Goal: Task Accomplishment & Management: Complete application form

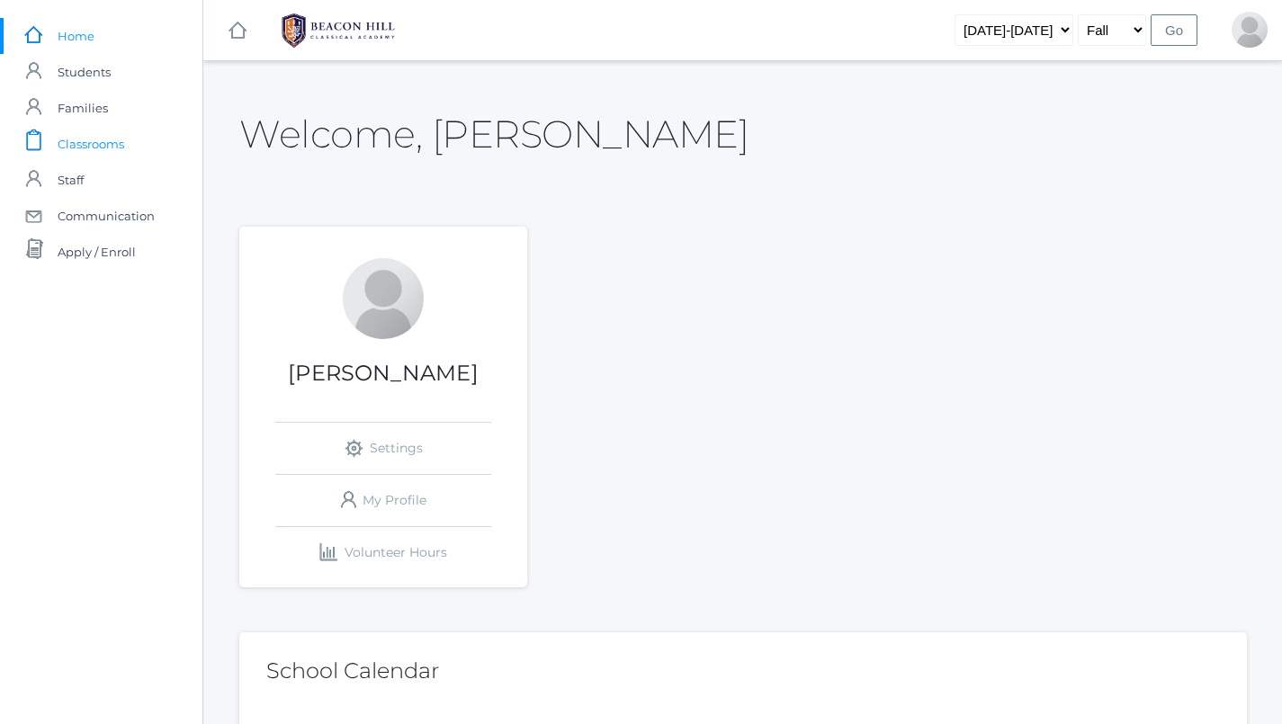
click at [104, 142] on span "Classrooms" at bounding box center [91, 144] width 67 height 36
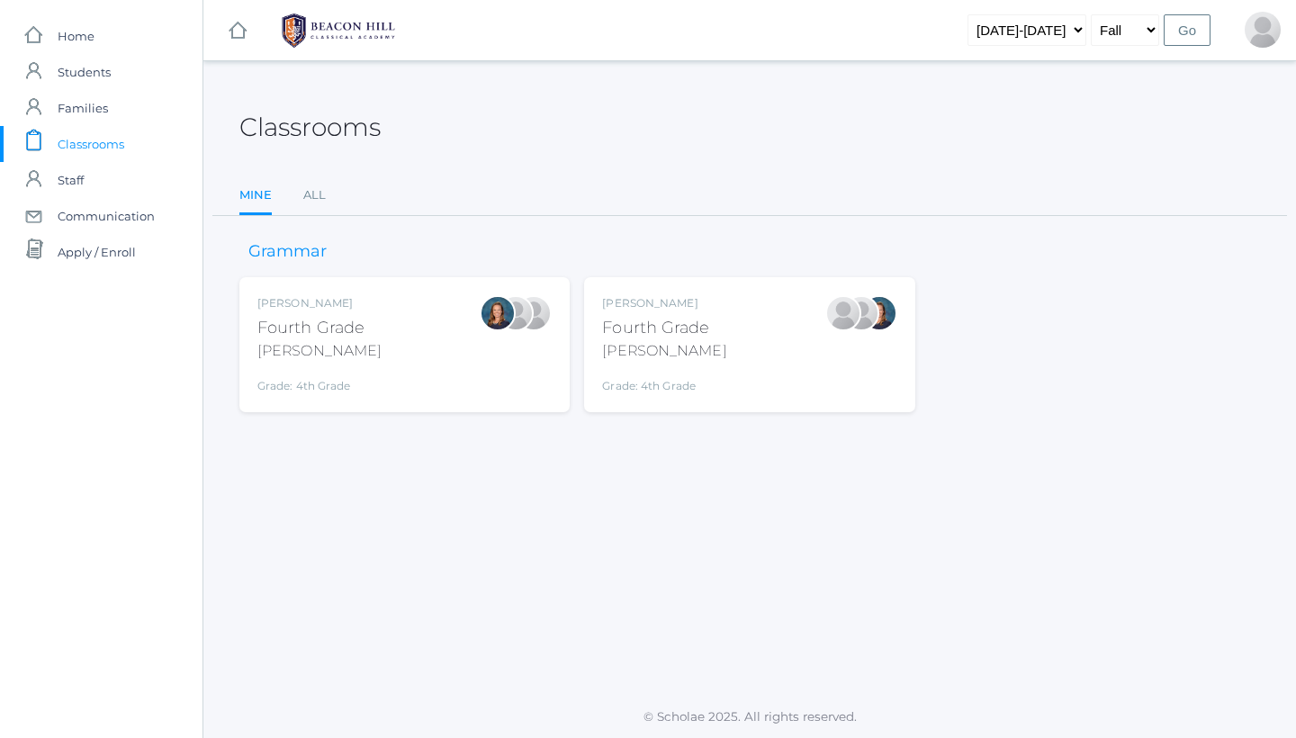
click at [699, 346] on div "[PERSON_NAME]" at bounding box center [664, 351] width 124 height 22
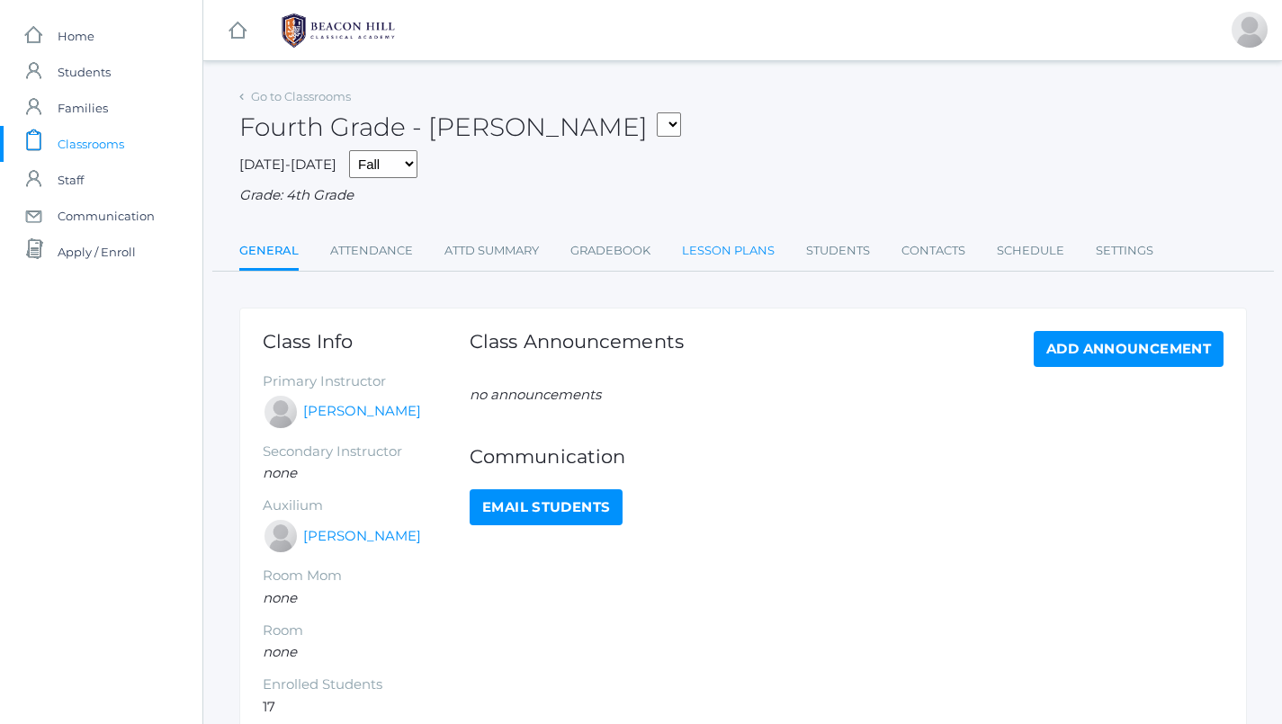
click at [694, 244] on link "Lesson Plans" at bounding box center [728, 251] width 93 height 36
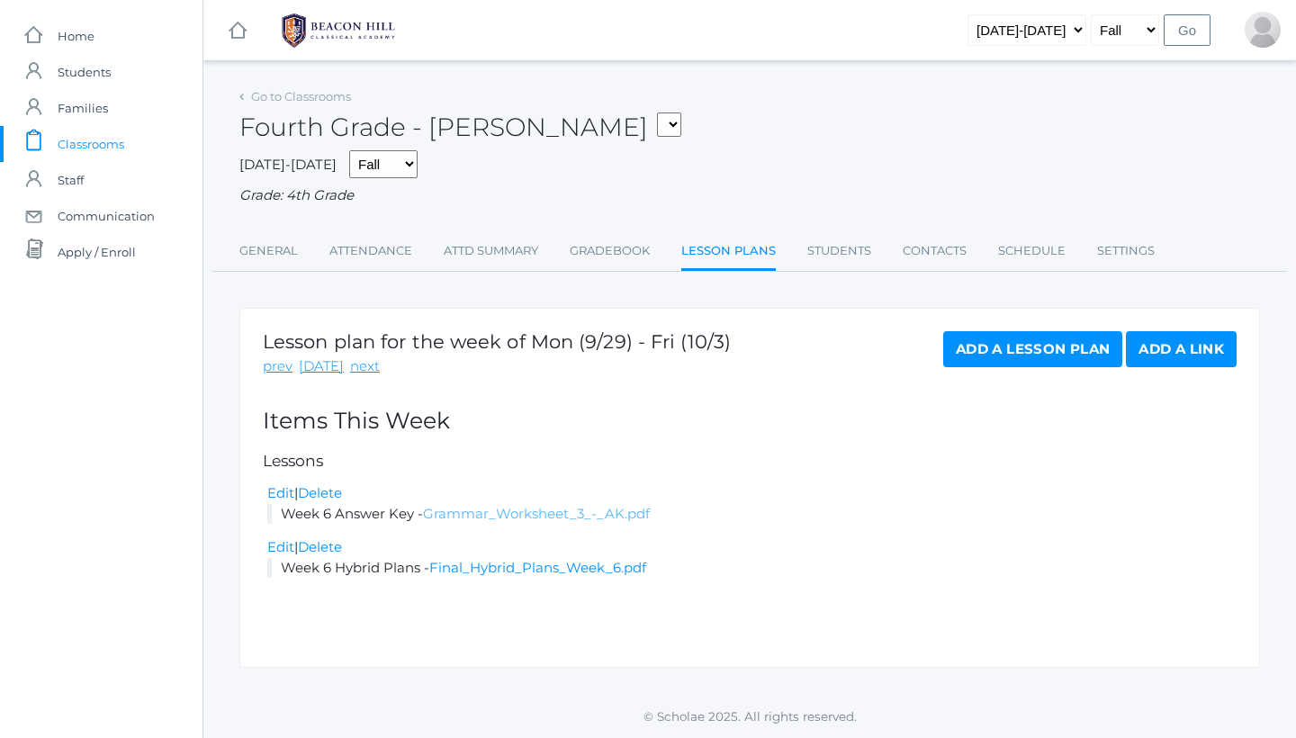
click at [563, 505] on link "Grammar_Worksheet_3_-_AK.pdf" at bounding box center [536, 513] width 227 height 17
click at [553, 544] on div "Edit | Delete" at bounding box center [751, 547] width 969 height 21
click at [554, 559] on link "Final_Hybrid_Plans_Week_6.pdf" at bounding box center [537, 567] width 217 height 17
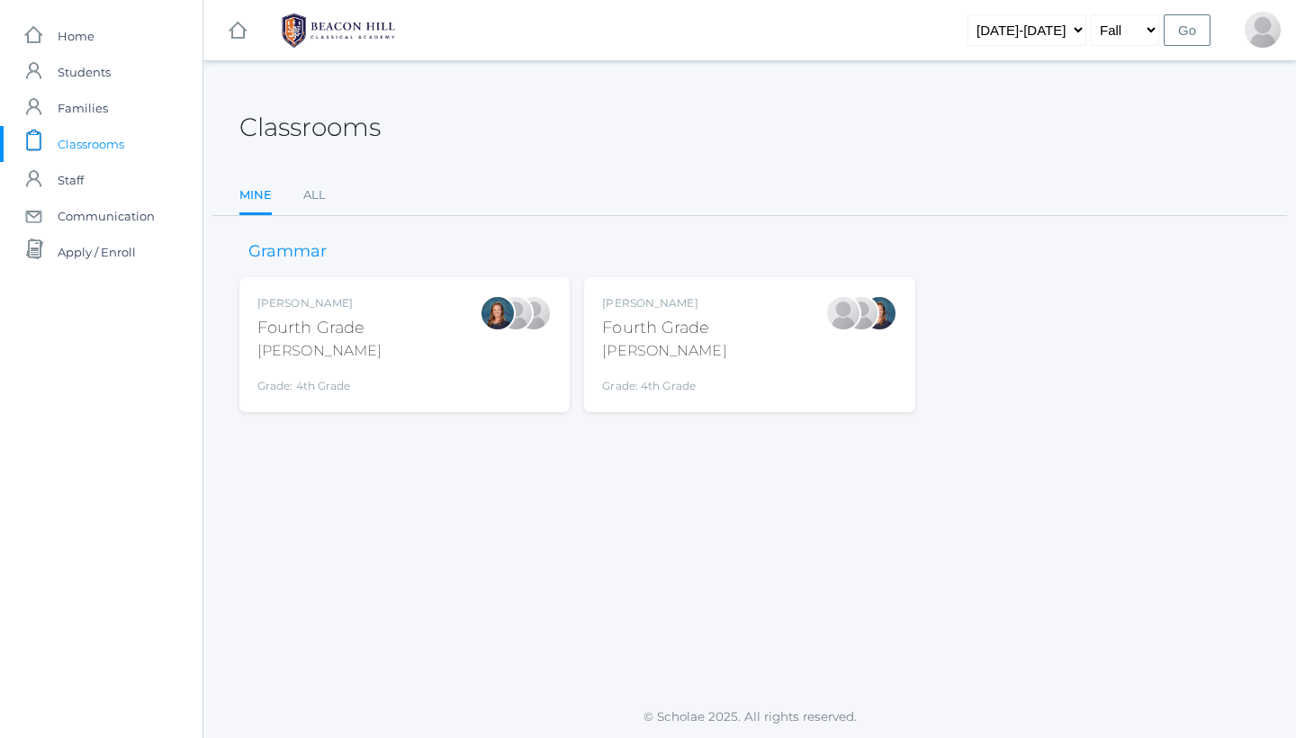
click at [414, 341] on div "Ellie Bradley Fourth Grade Bradley Grade: 4th Grade 04LA" at bounding box center [404, 344] width 294 height 99
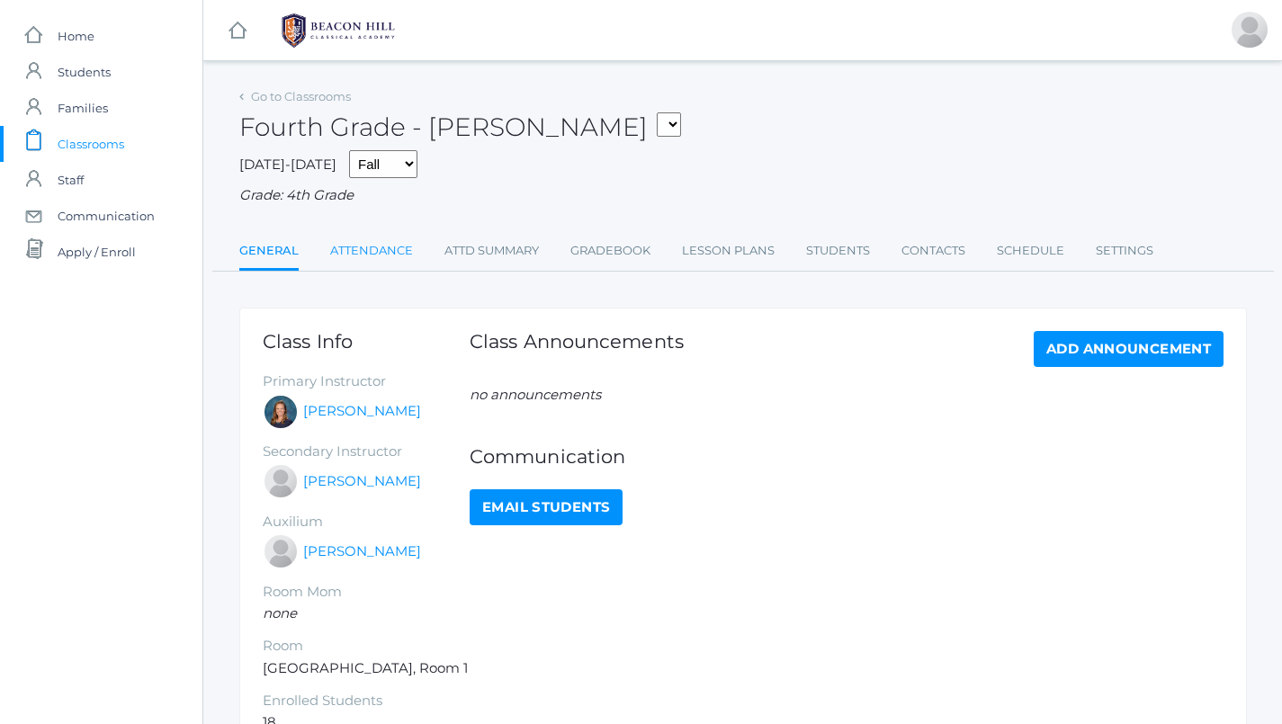
click at [396, 242] on link "Attendance" at bounding box center [371, 251] width 83 height 36
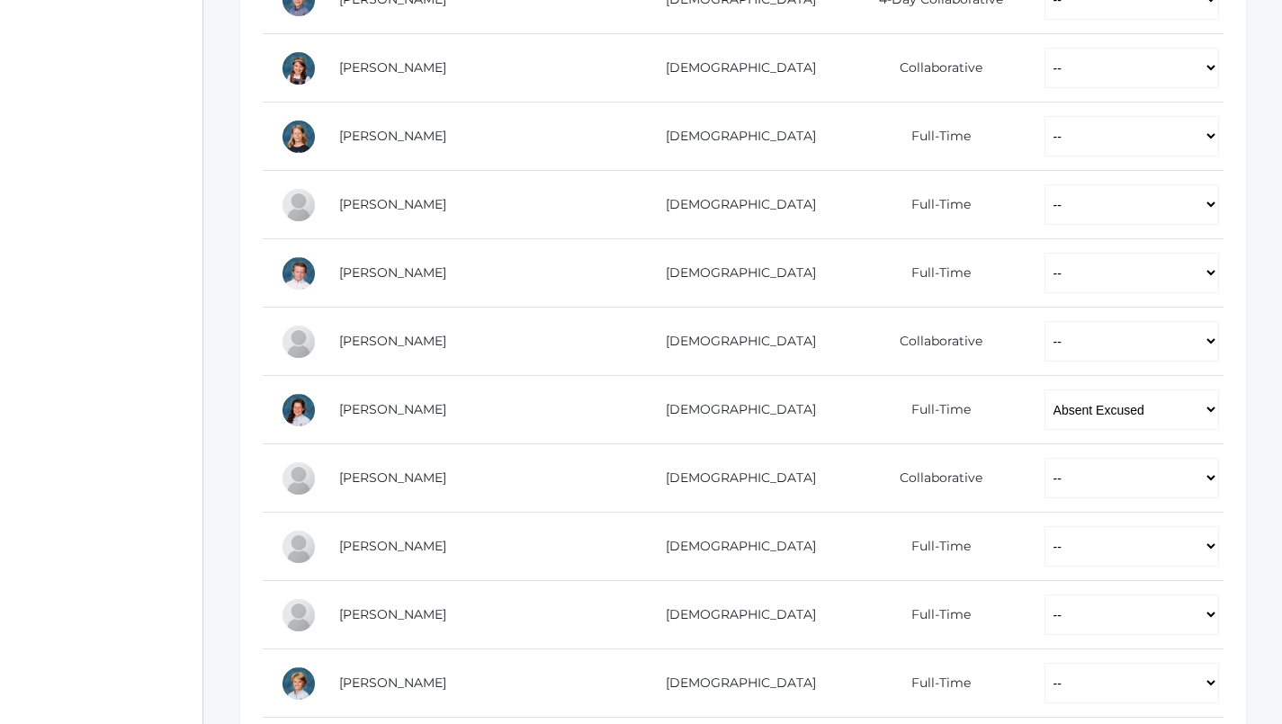
scroll to position [711, 0]
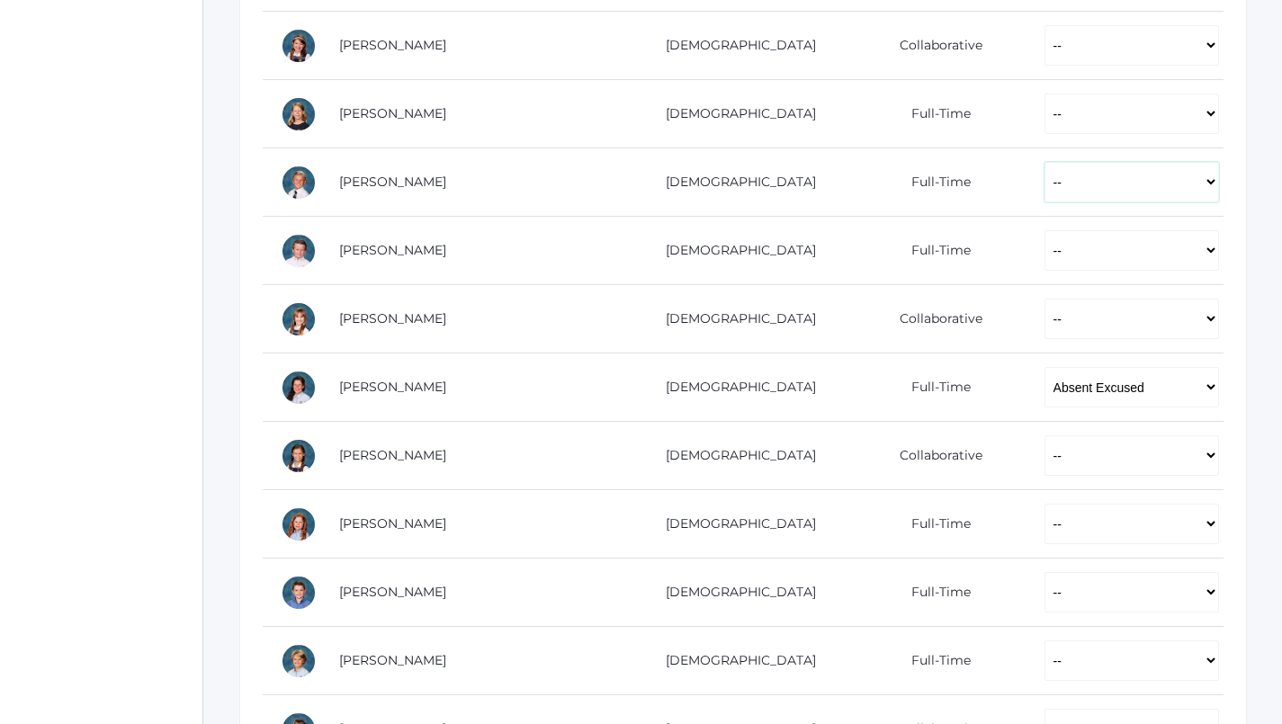
select select "P"
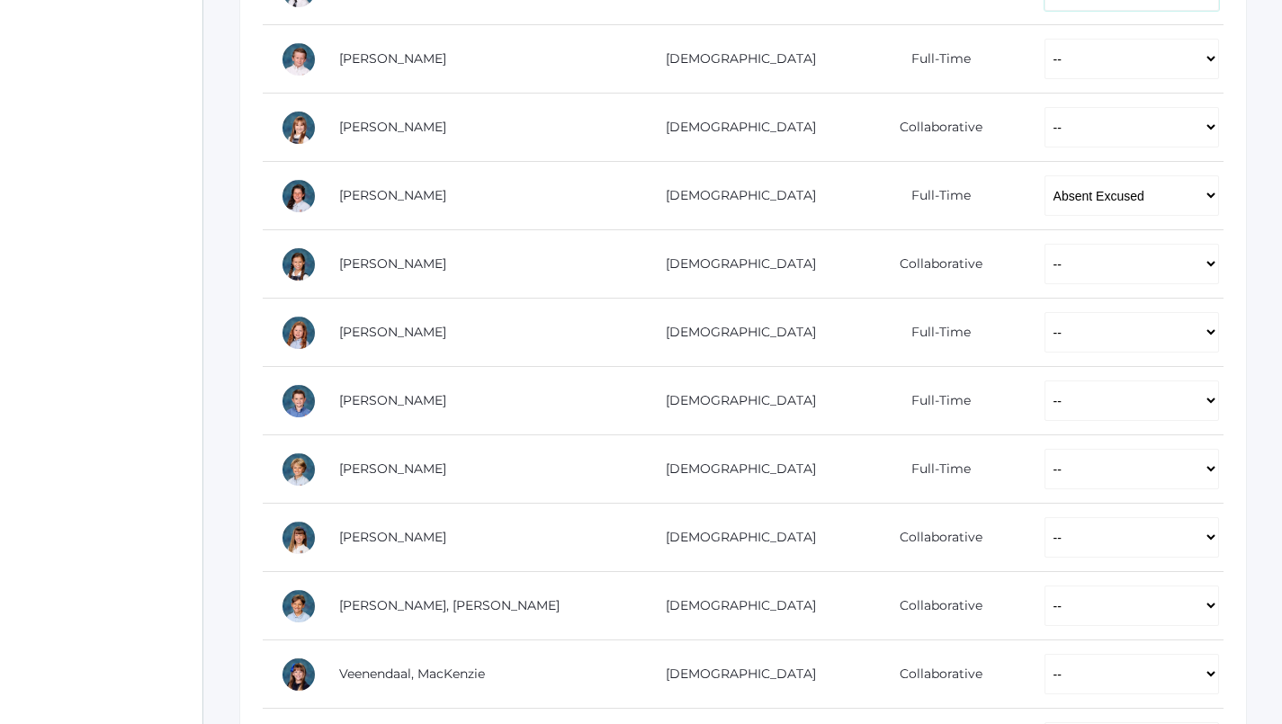
scroll to position [905, 0]
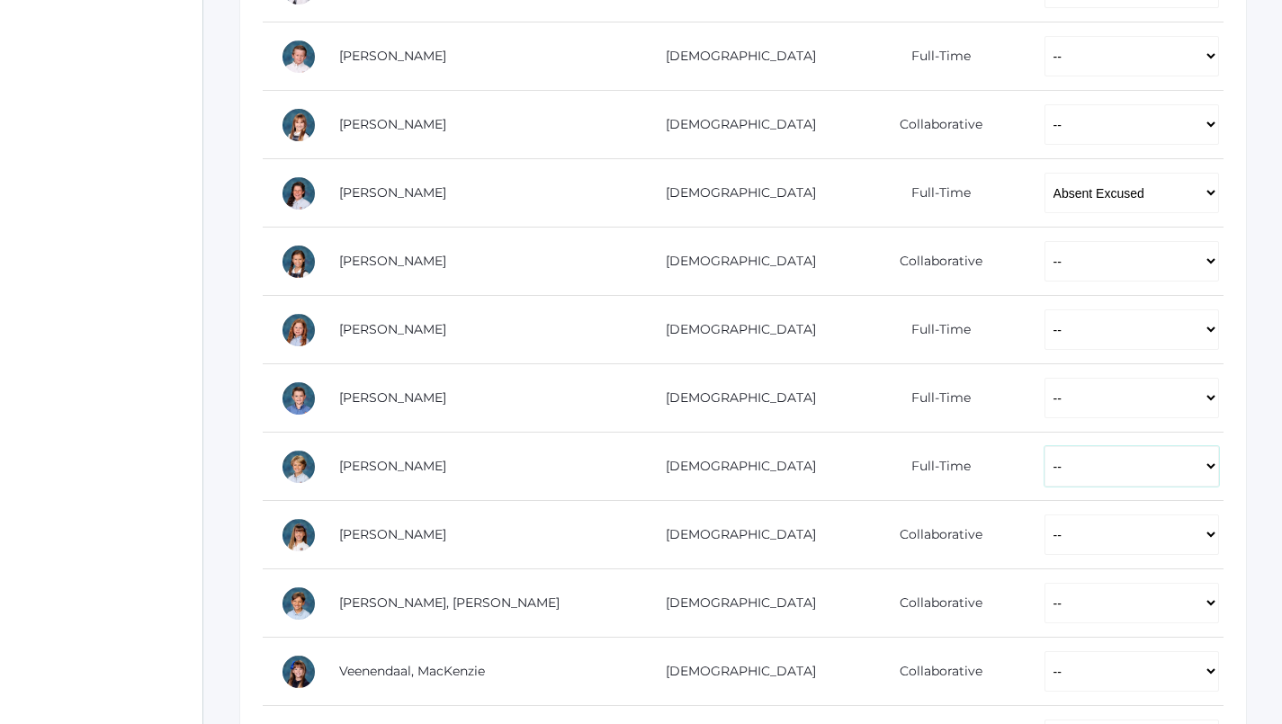
select select "P"
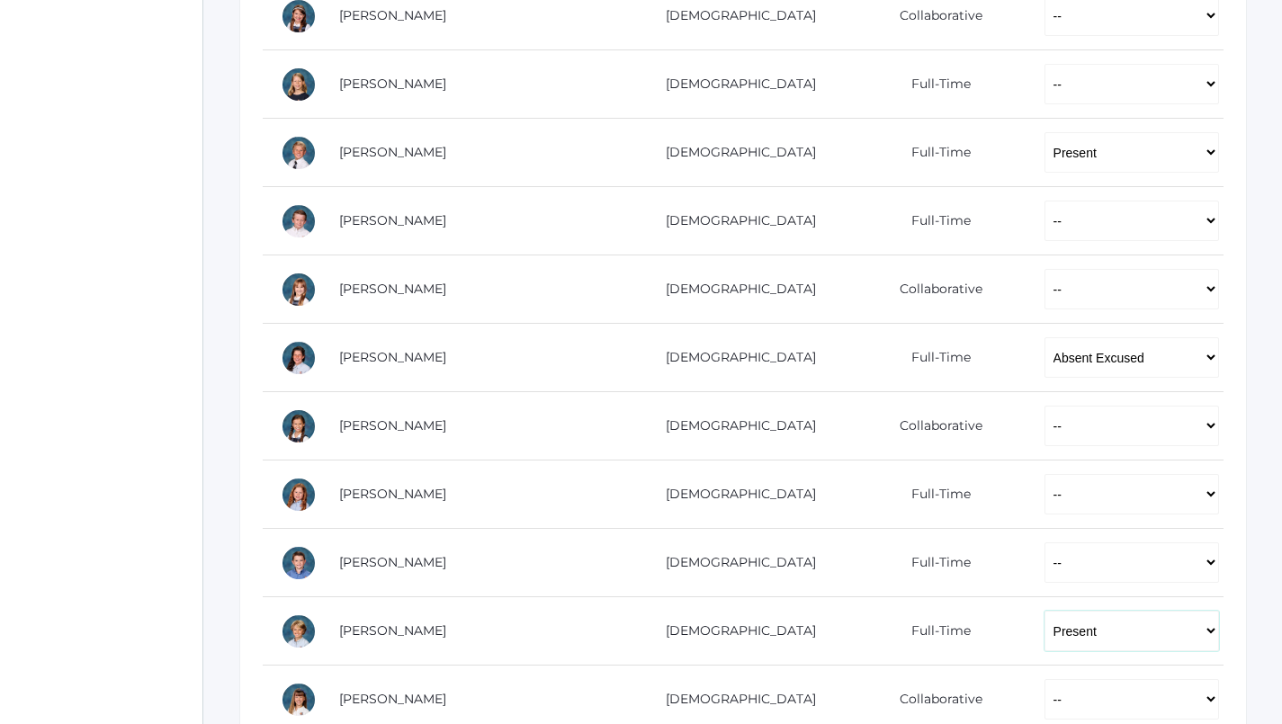
scroll to position [769, 0]
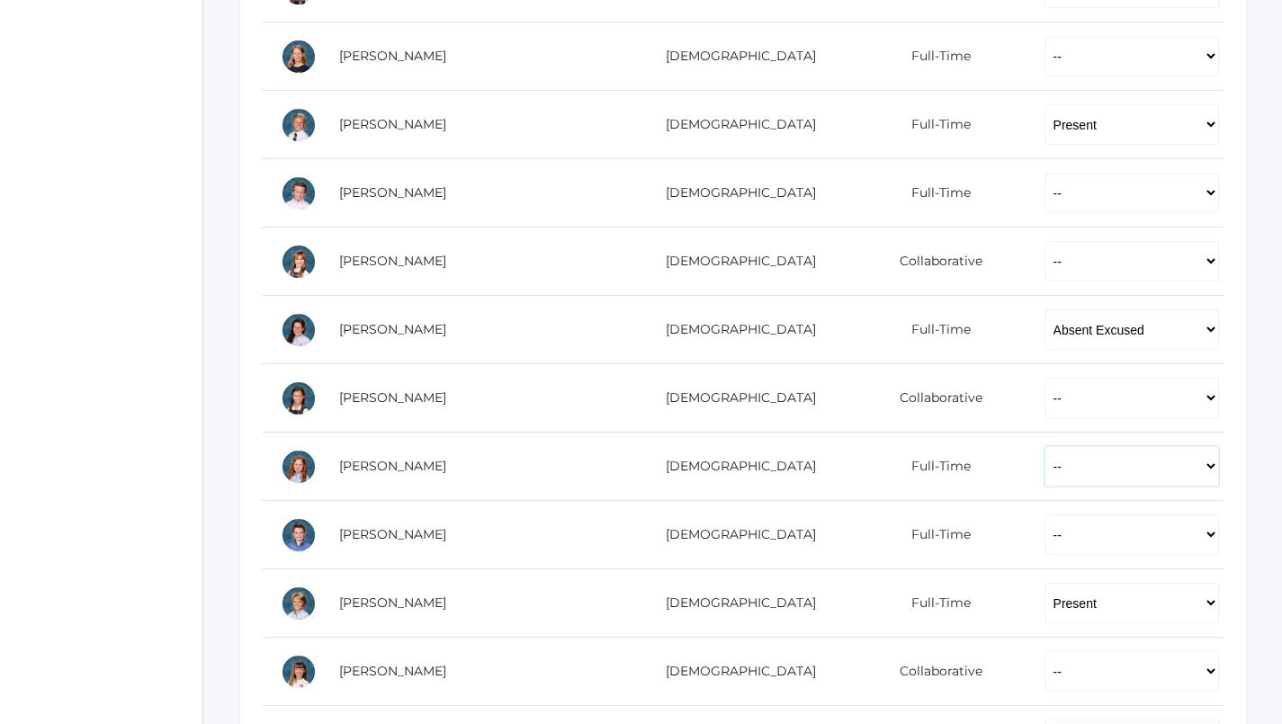
select select "P"
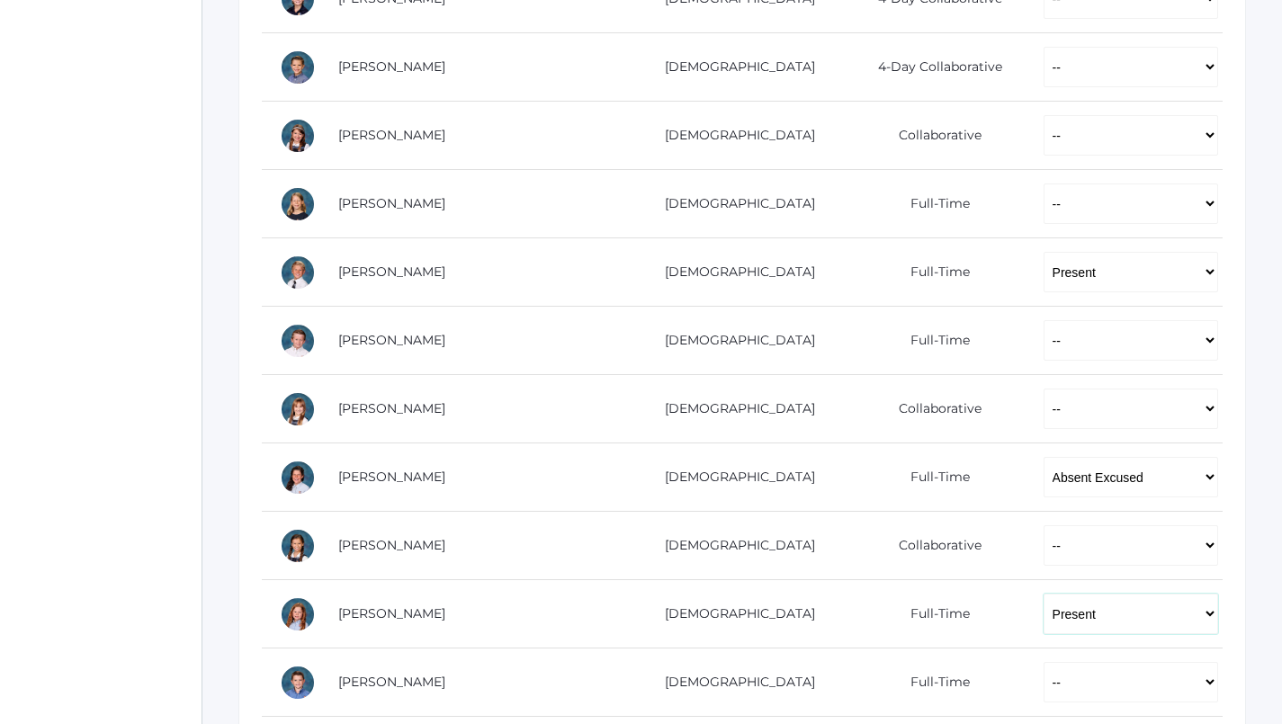
scroll to position [592, 1]
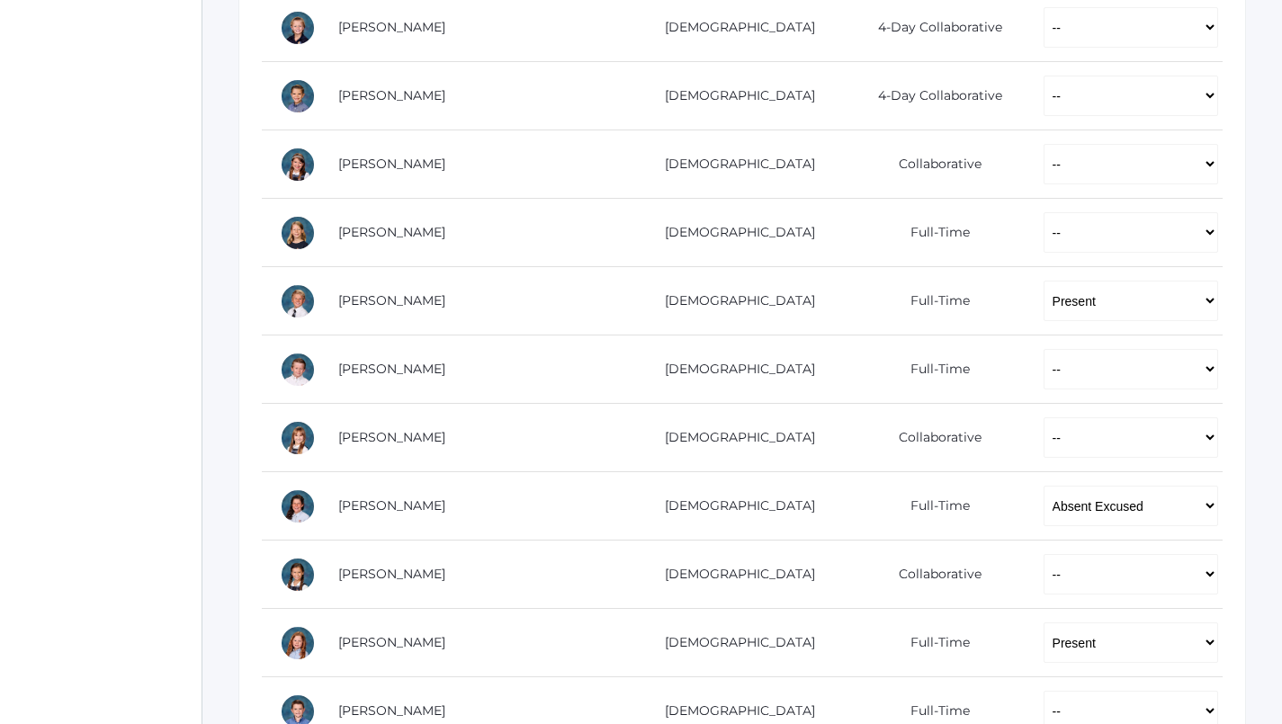
click at [1088, 383] on td "-- Present Present-At-Home Tardy Excused Tardy Unexcused Absent Excused Absent …" at bounding box center [1124, 370] width 197 height 68
select select "P"
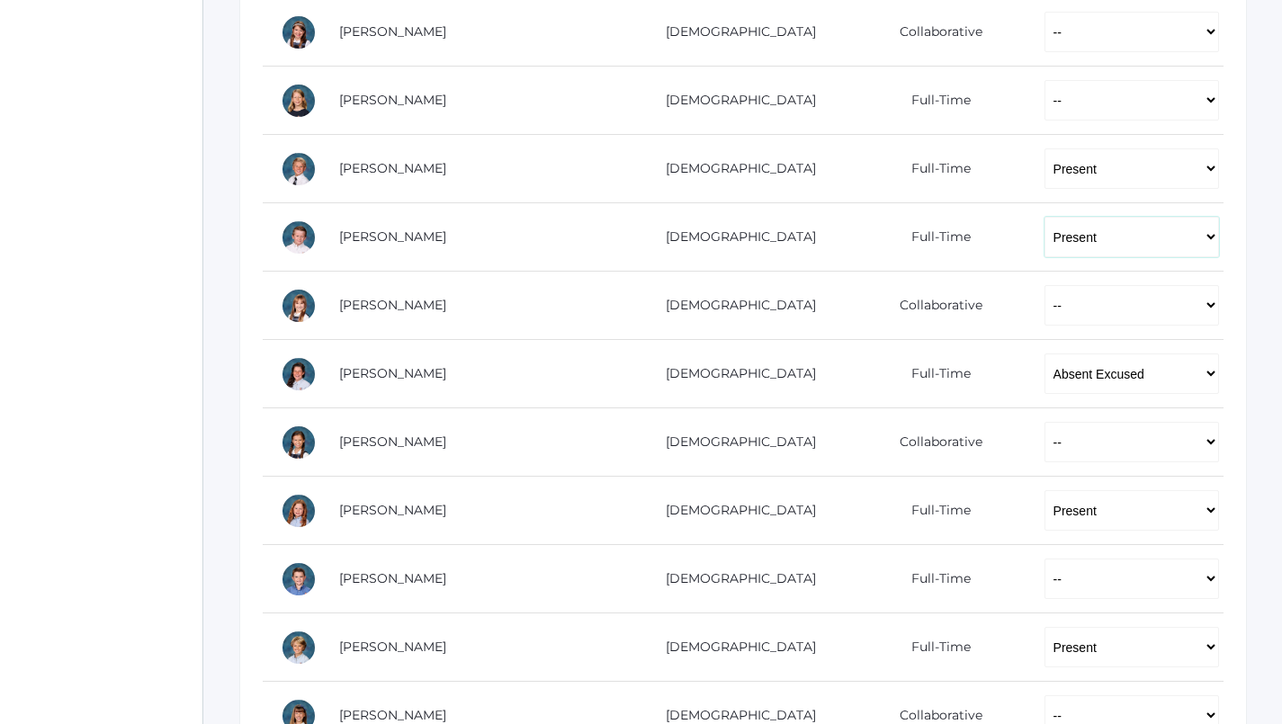
scroll to position [744, 0]
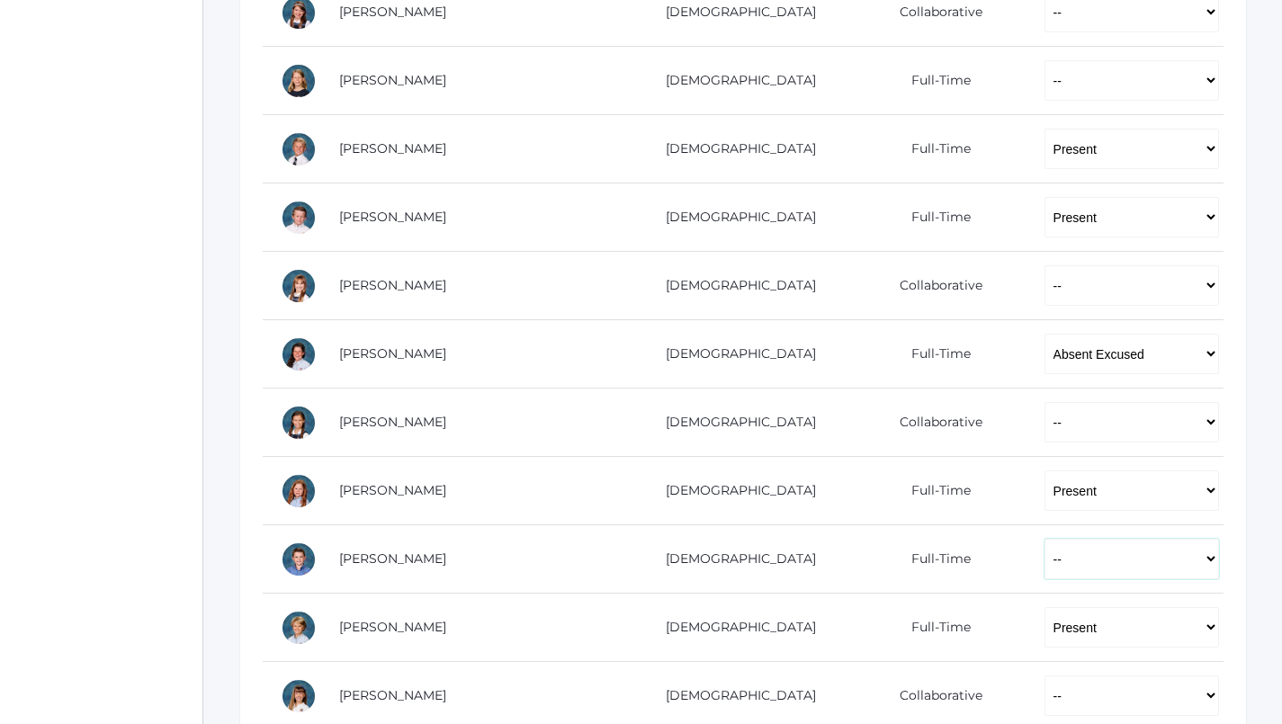
select select "P"
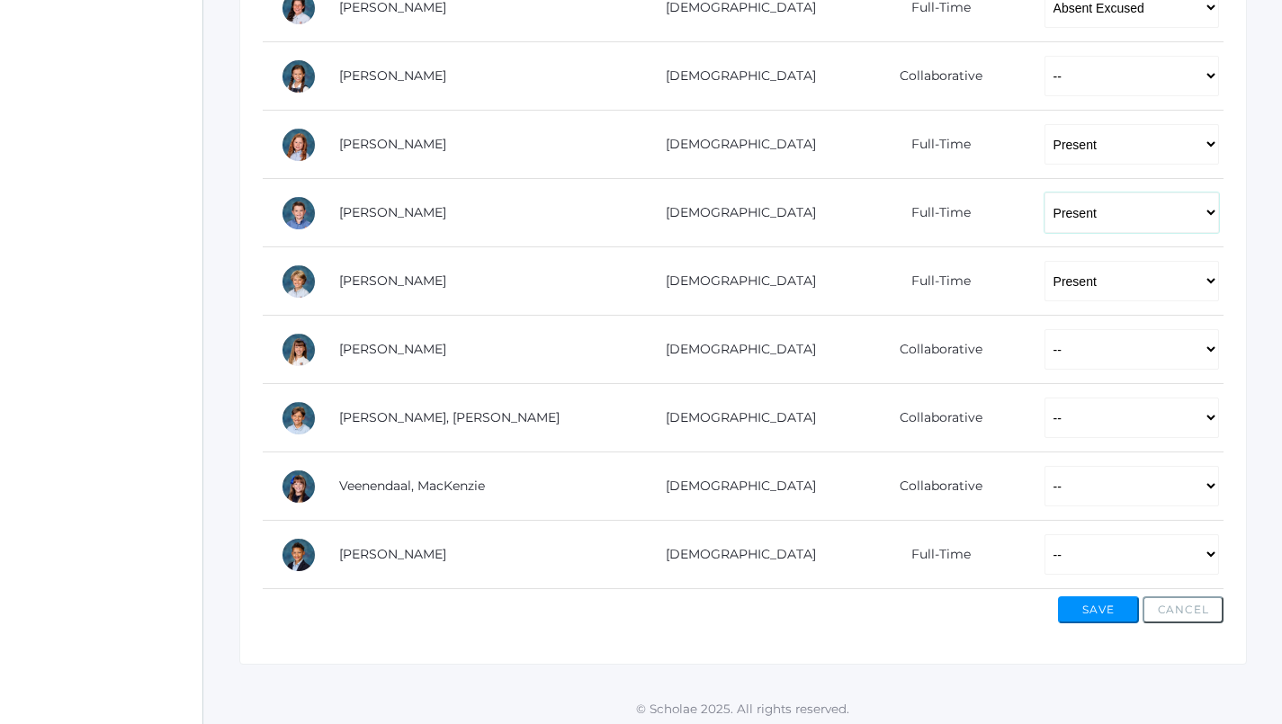
scroll to position [1090, 0]
select select "P"
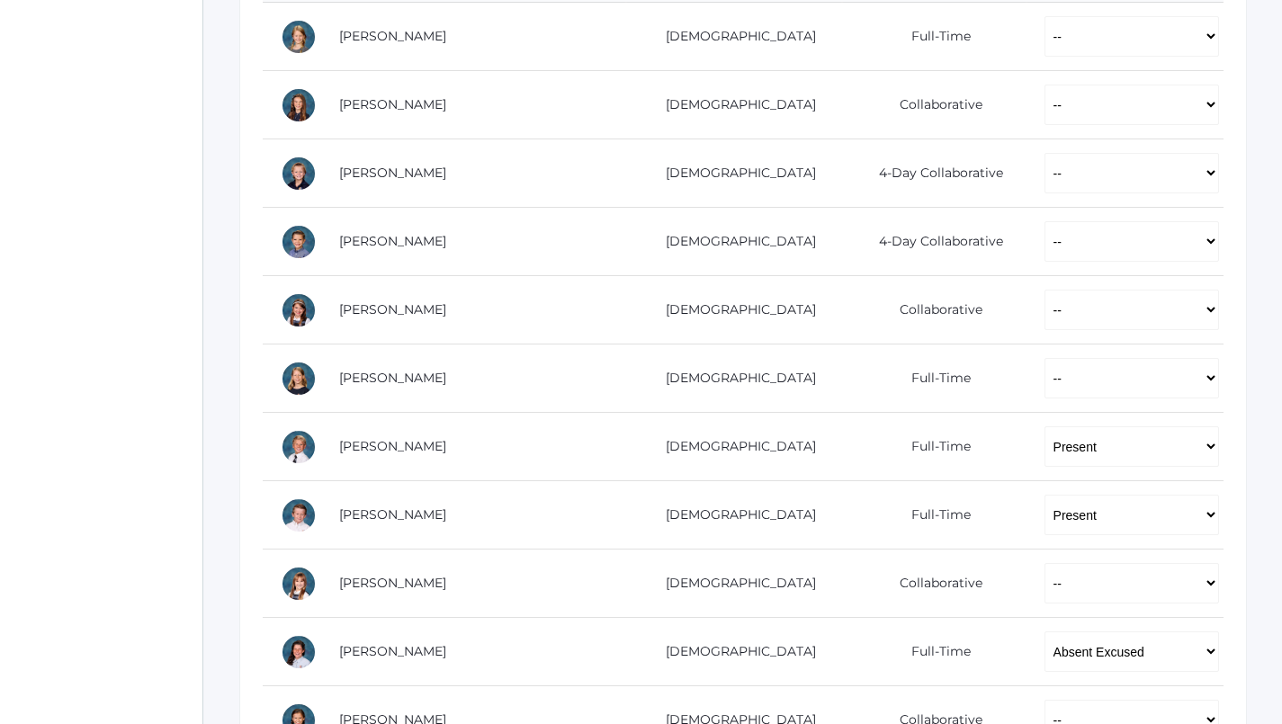
scroll to position [303, 0]
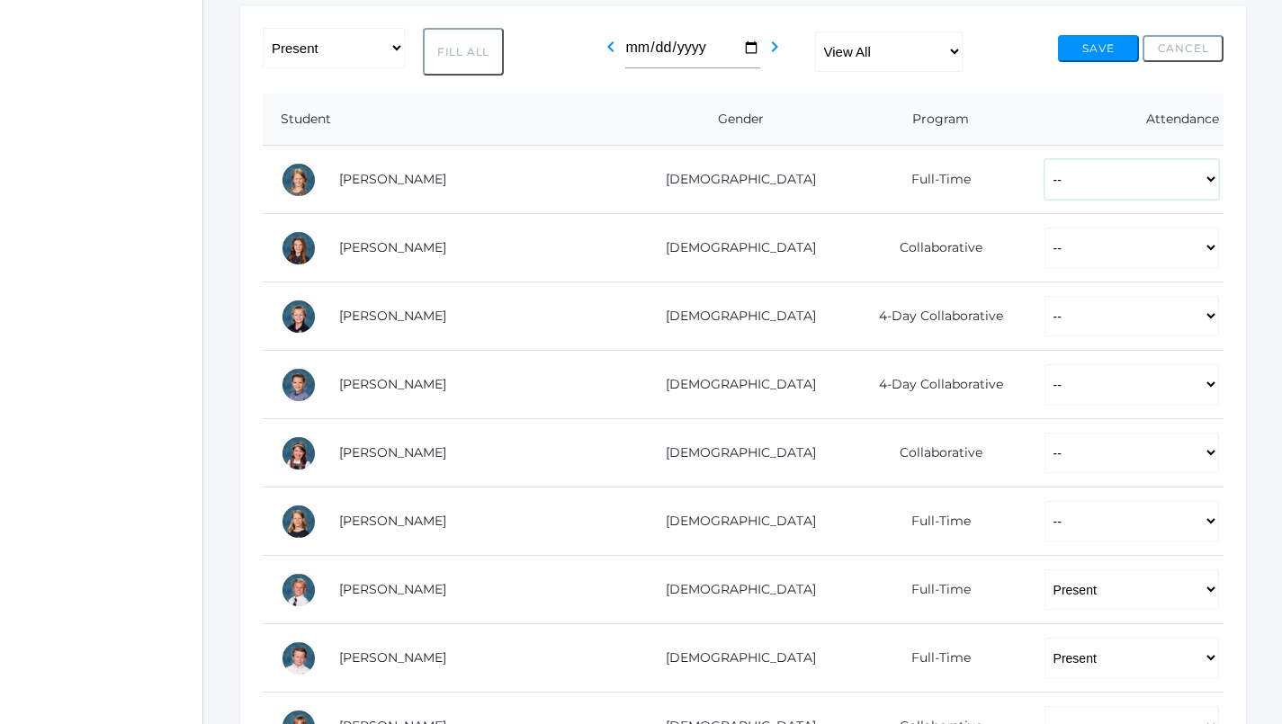
select select "P"
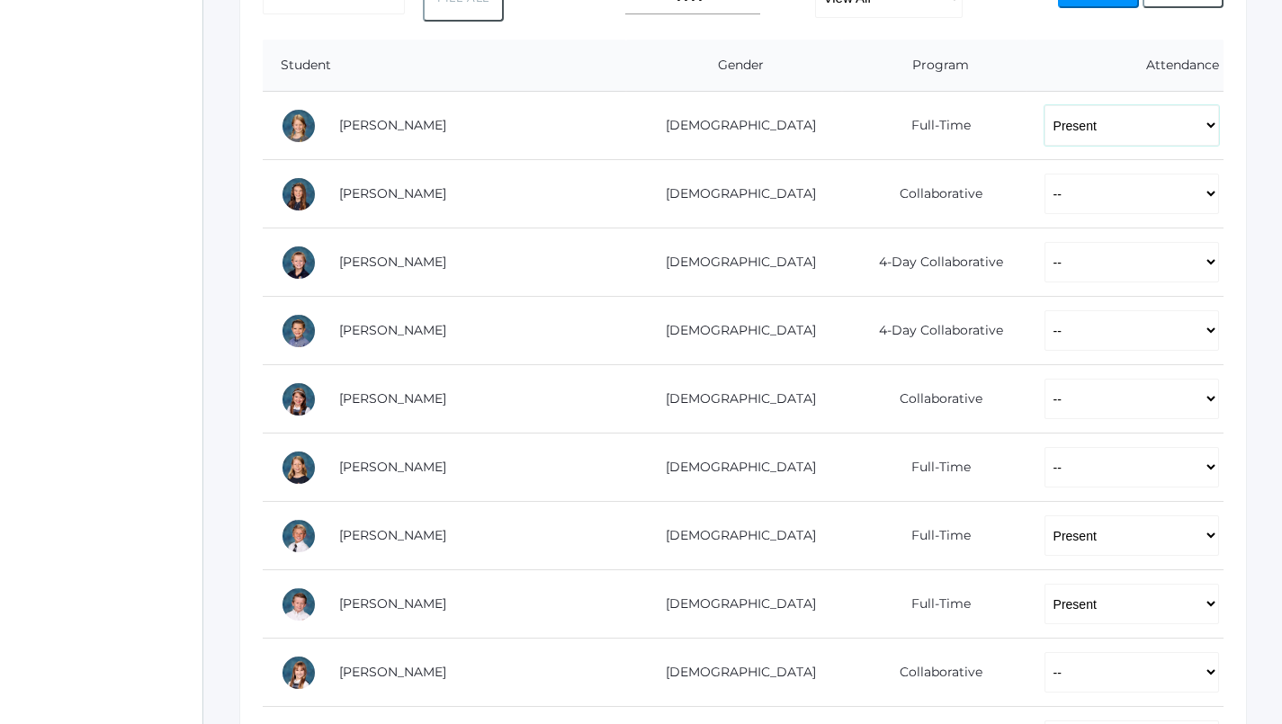
scroll to position [420, 0]
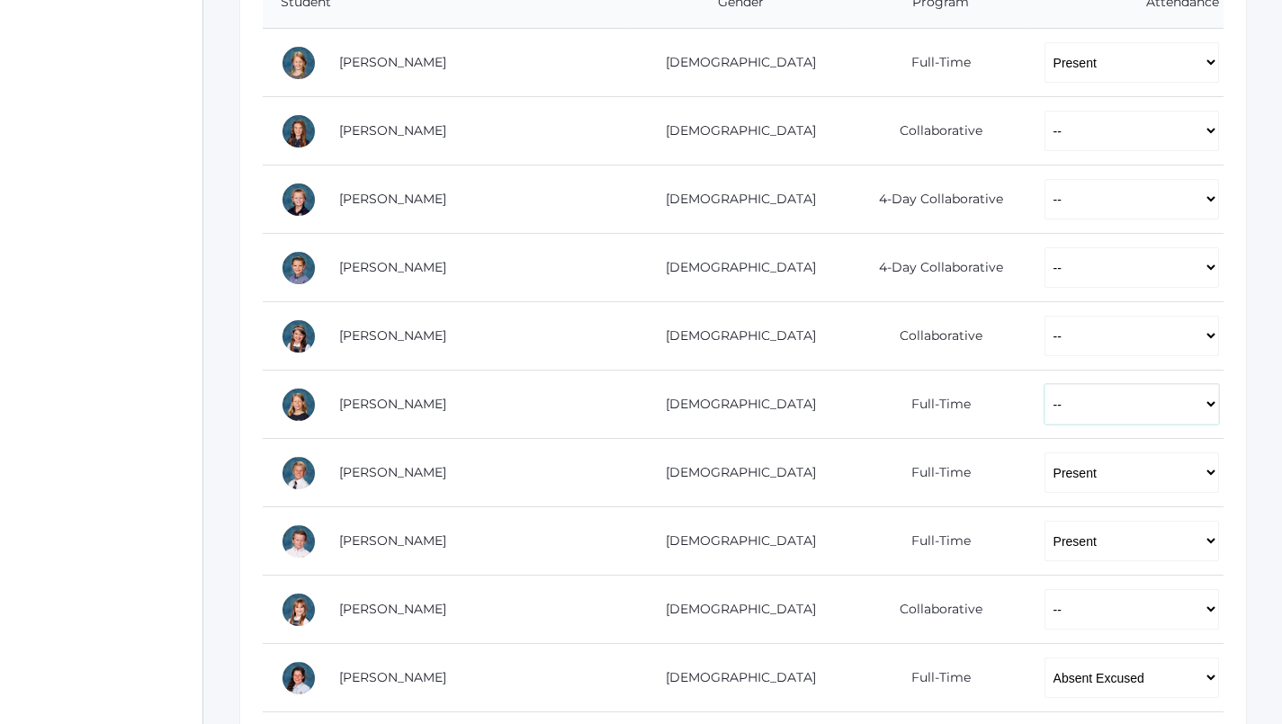
select select "P"
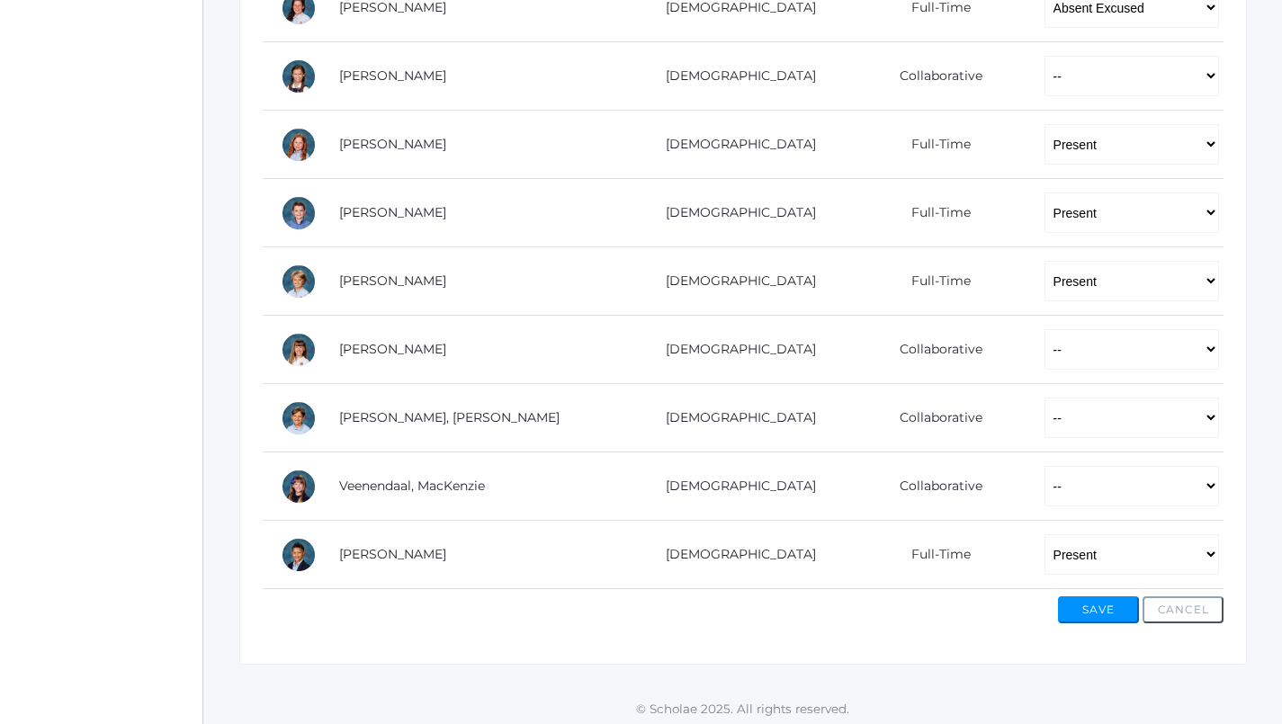
scroll to position [1090, 0]
click at [1103, 609] on button "Save" at bounding box center [1098, 611] width 81 height 27
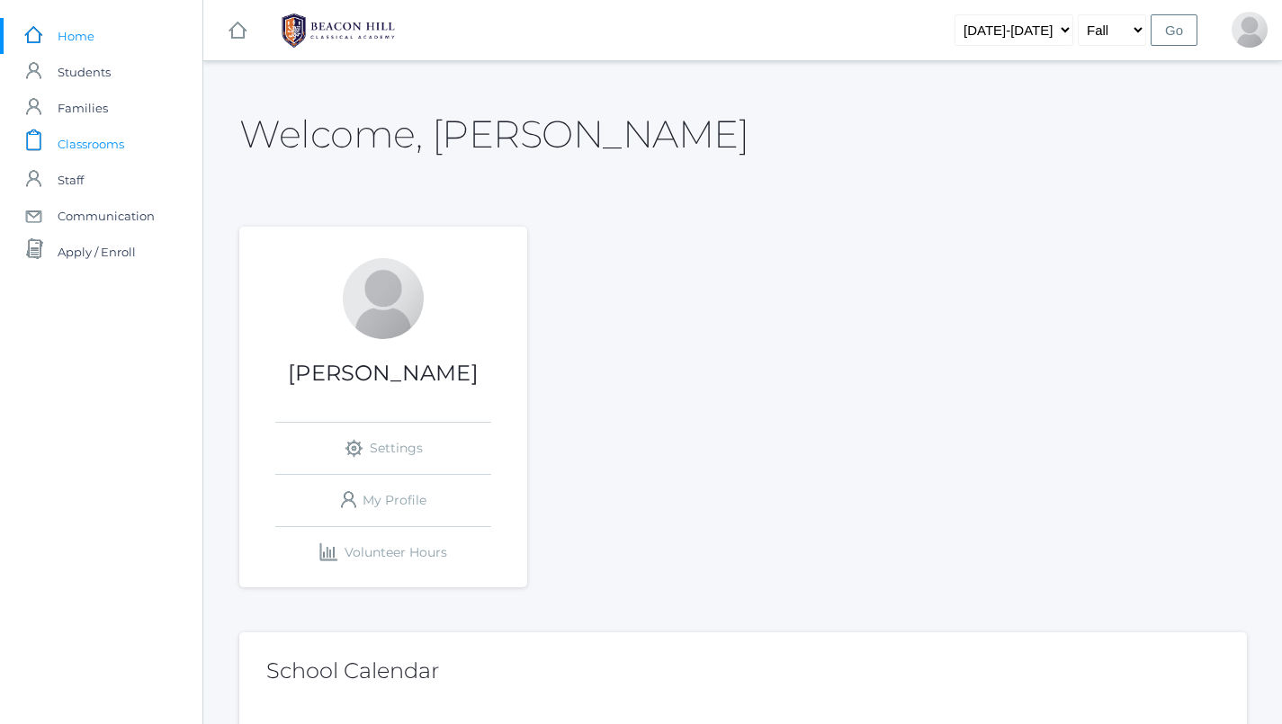
click at [106, 139] on span "Classrooms" at bounding box center [91, 144] width 67 height 36
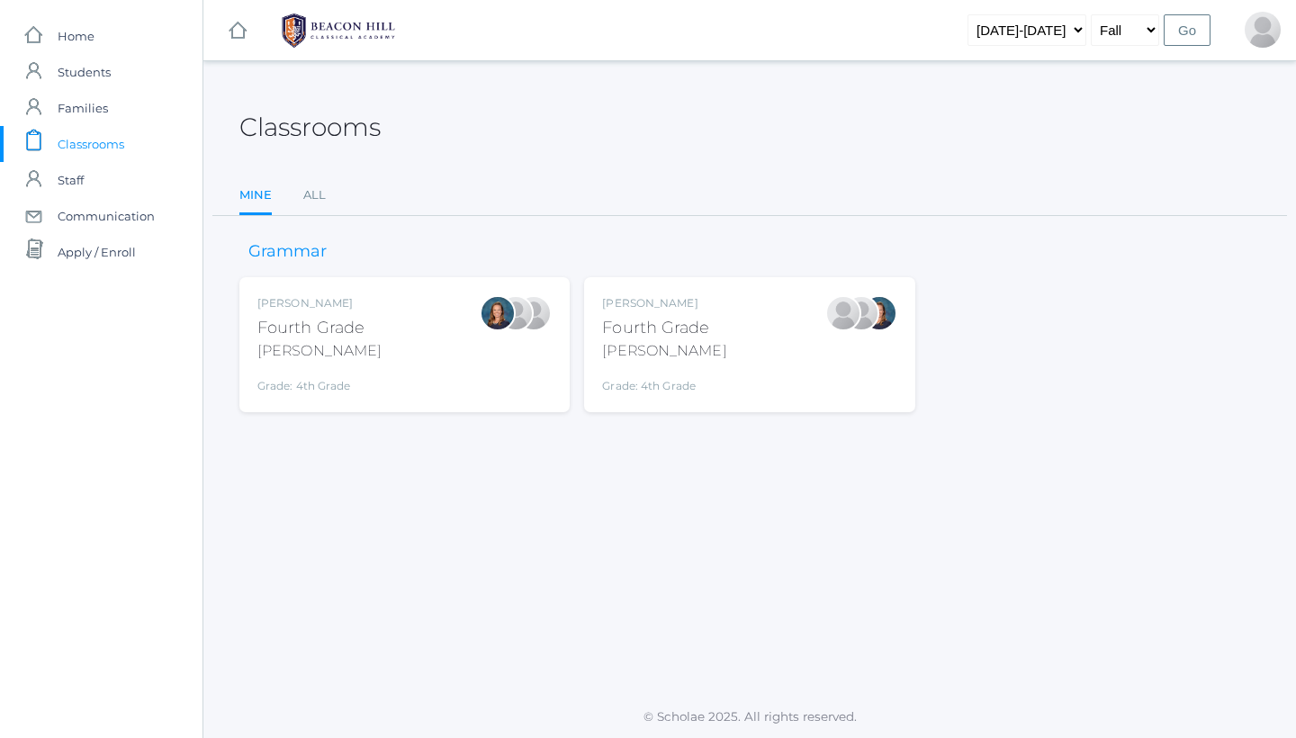
click at [719, 371] on div "Lydia Chaffin Fourth Grade Chaffin Grade: 4th Grade 04LA" at bounding box center [749, 344] width 294 height 99
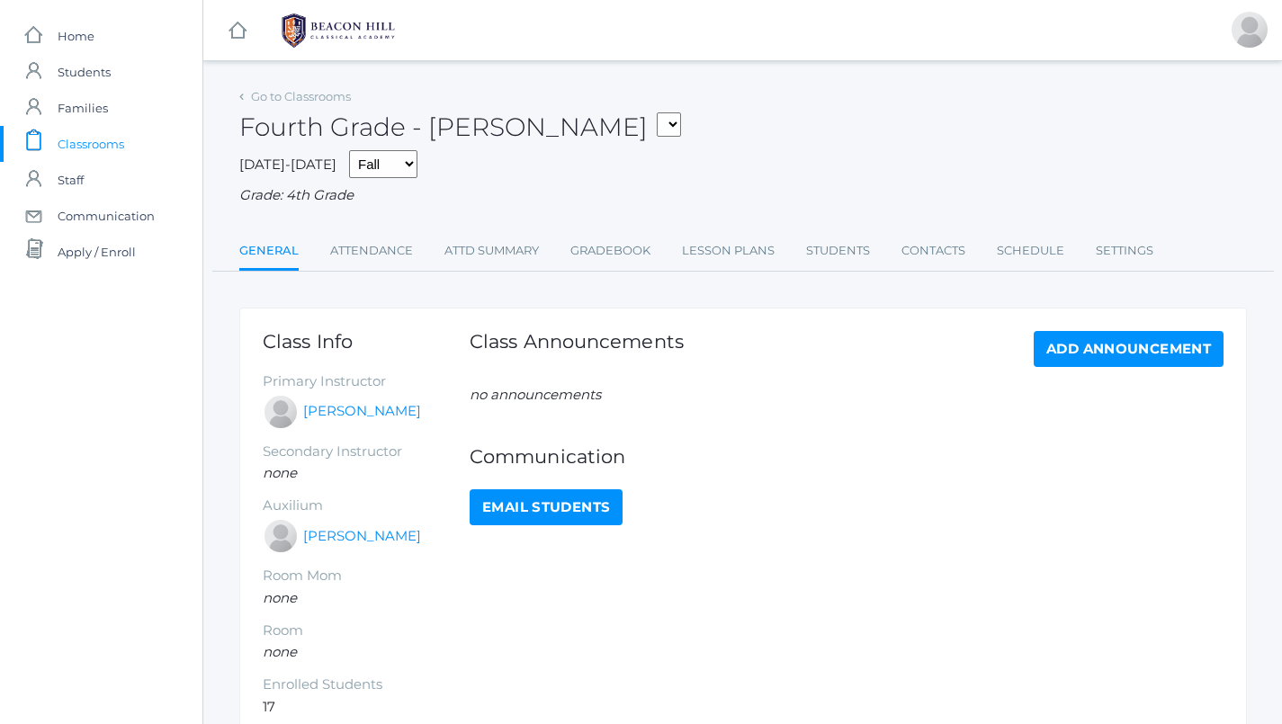
click at [374, 264] on li "Attendance" at bounding box center [371, 252] width 83 height 39
click at [392, 253] on link "Attendance" at bounding box center [371, 251] width 83 height 36
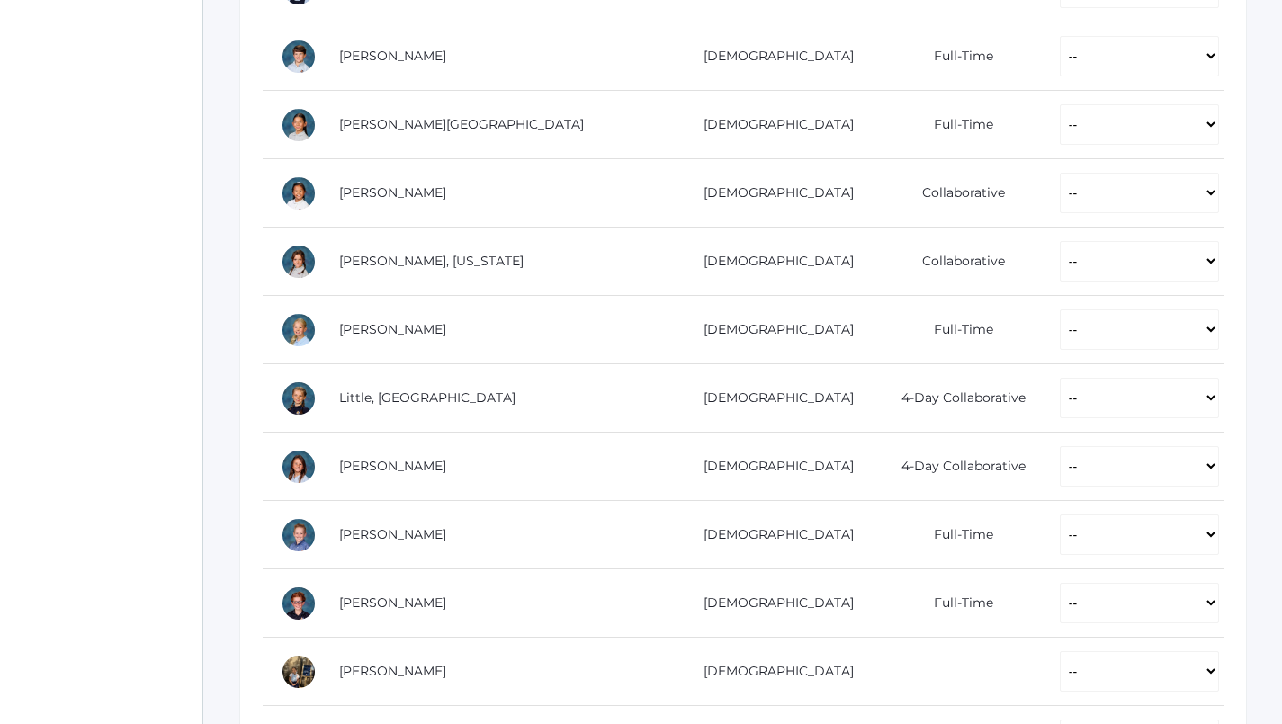
scroll to position [840, 0]
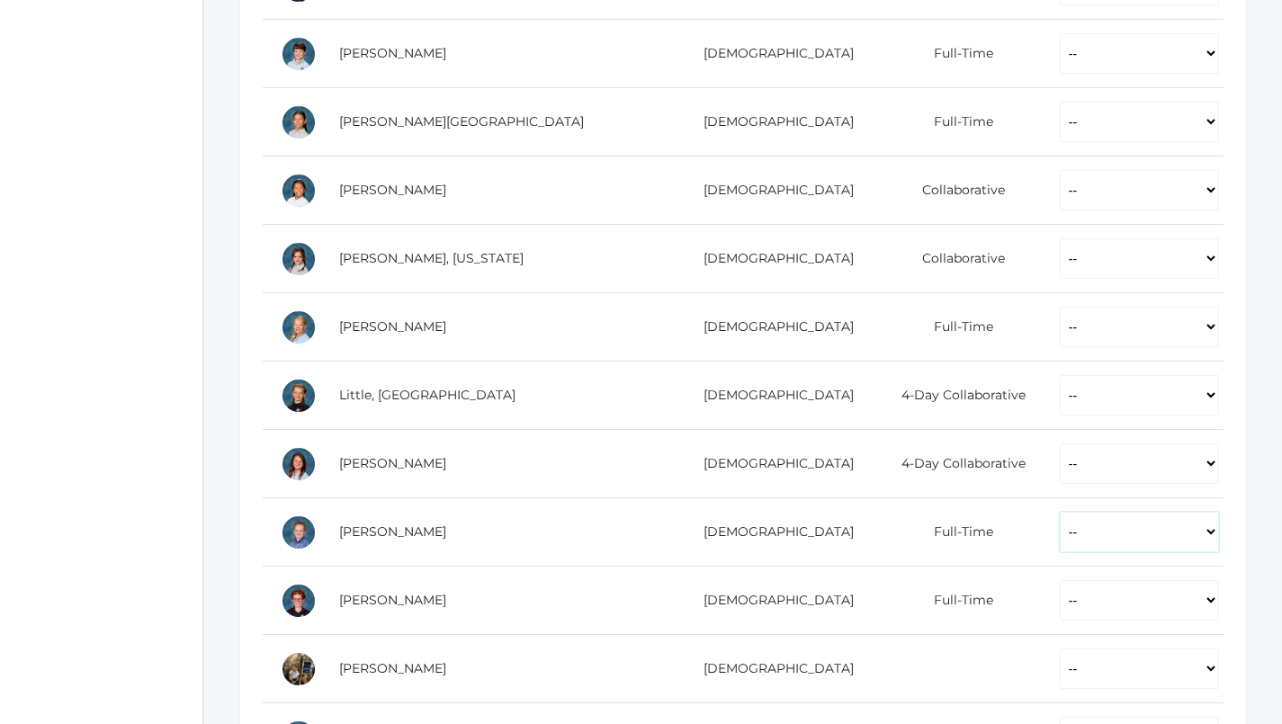
select select "P"
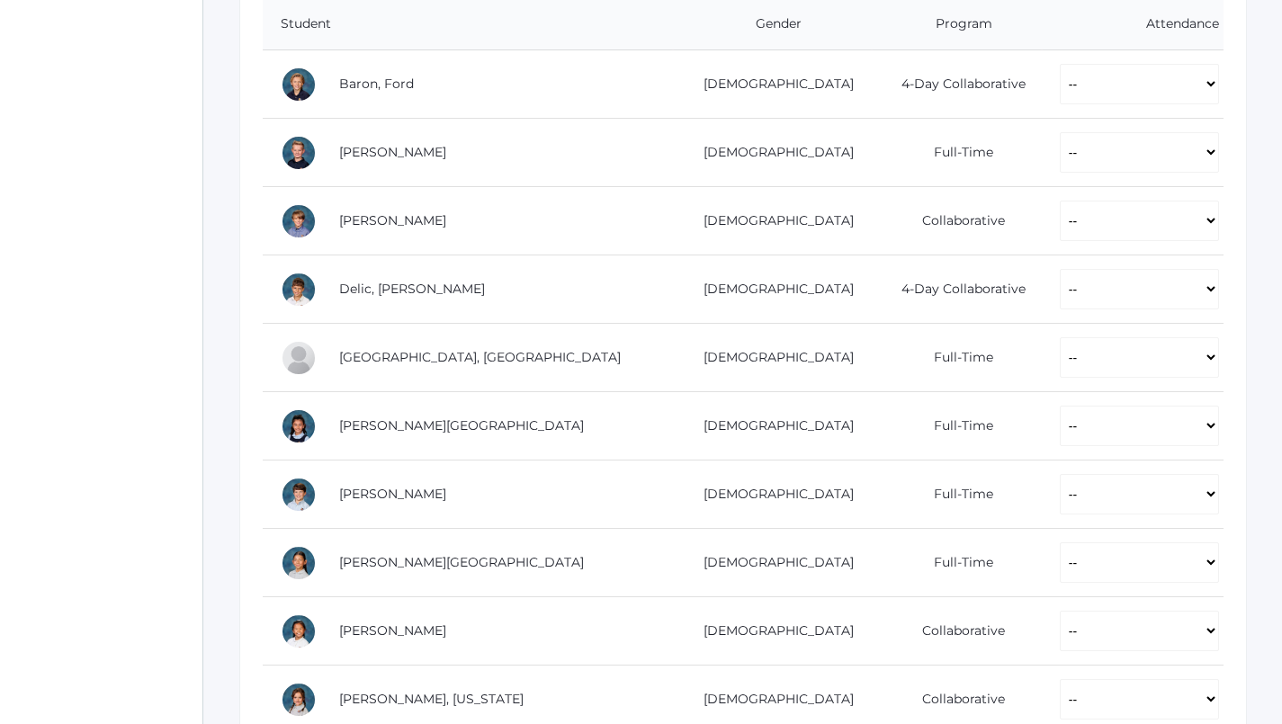
scroll to position [378, 0]
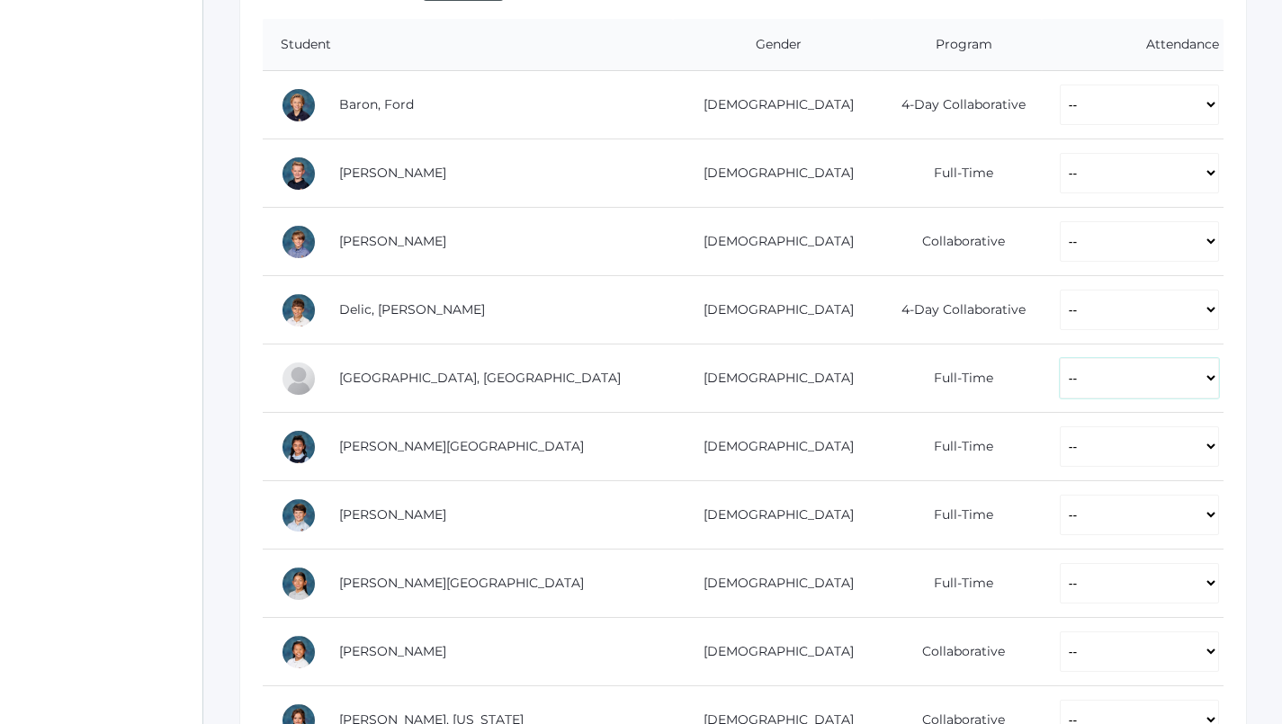
select select "P"
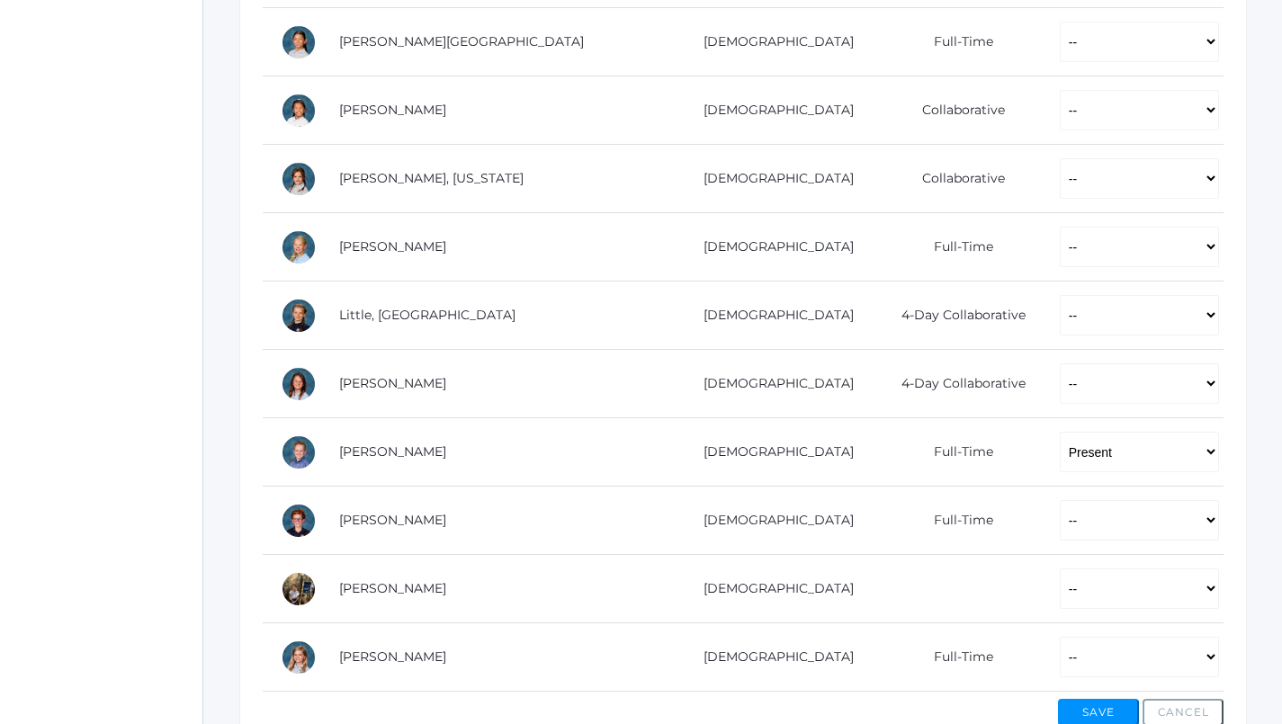
scroll to position [917, 0]
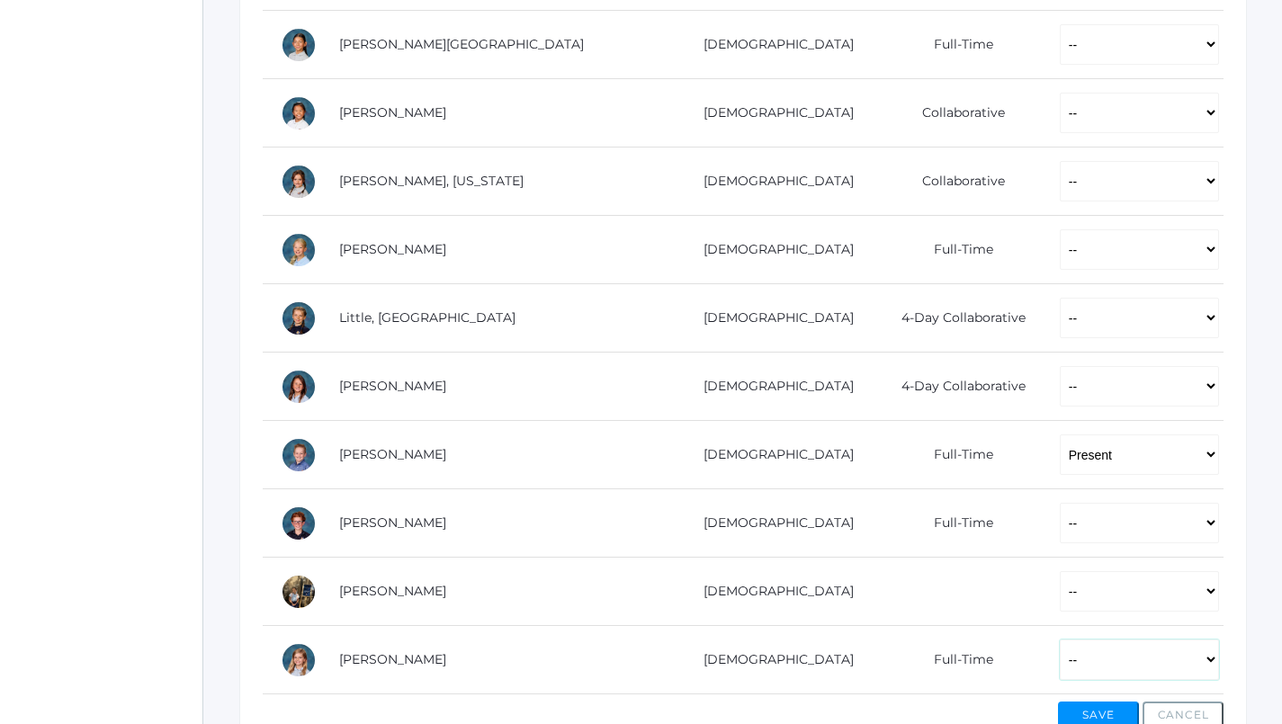
select select "P"
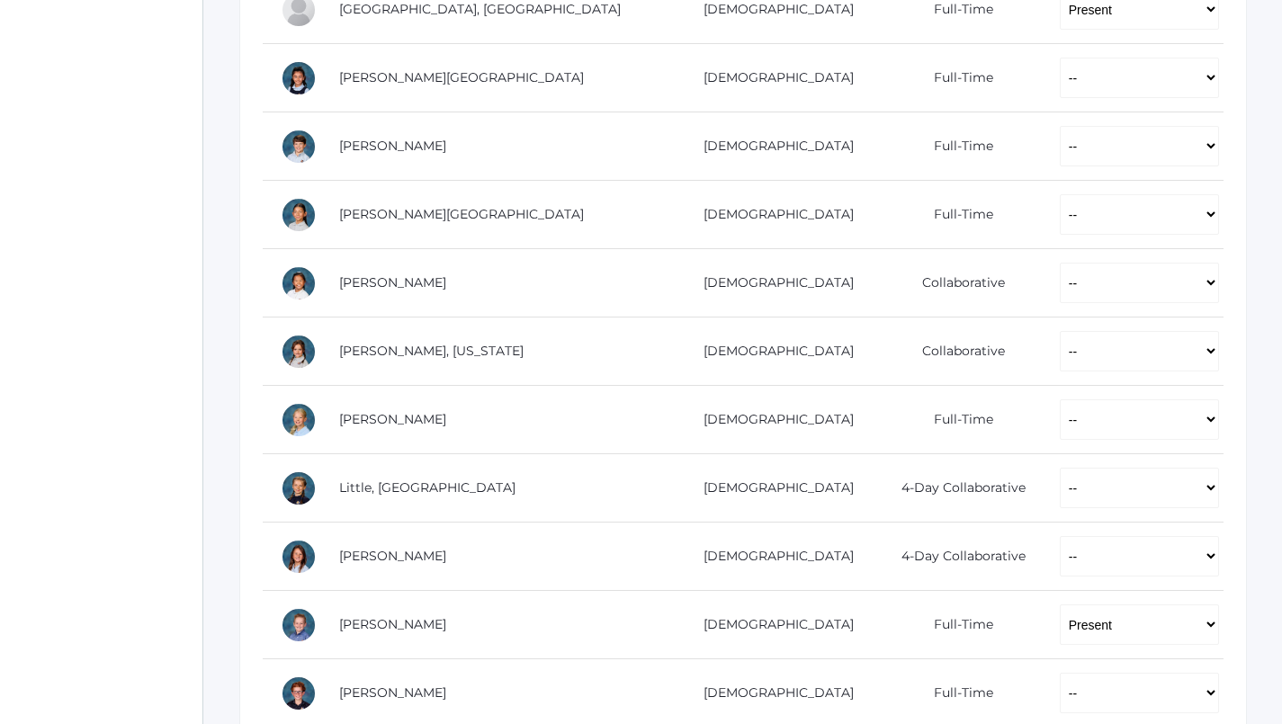
scroll to position [750, 0]
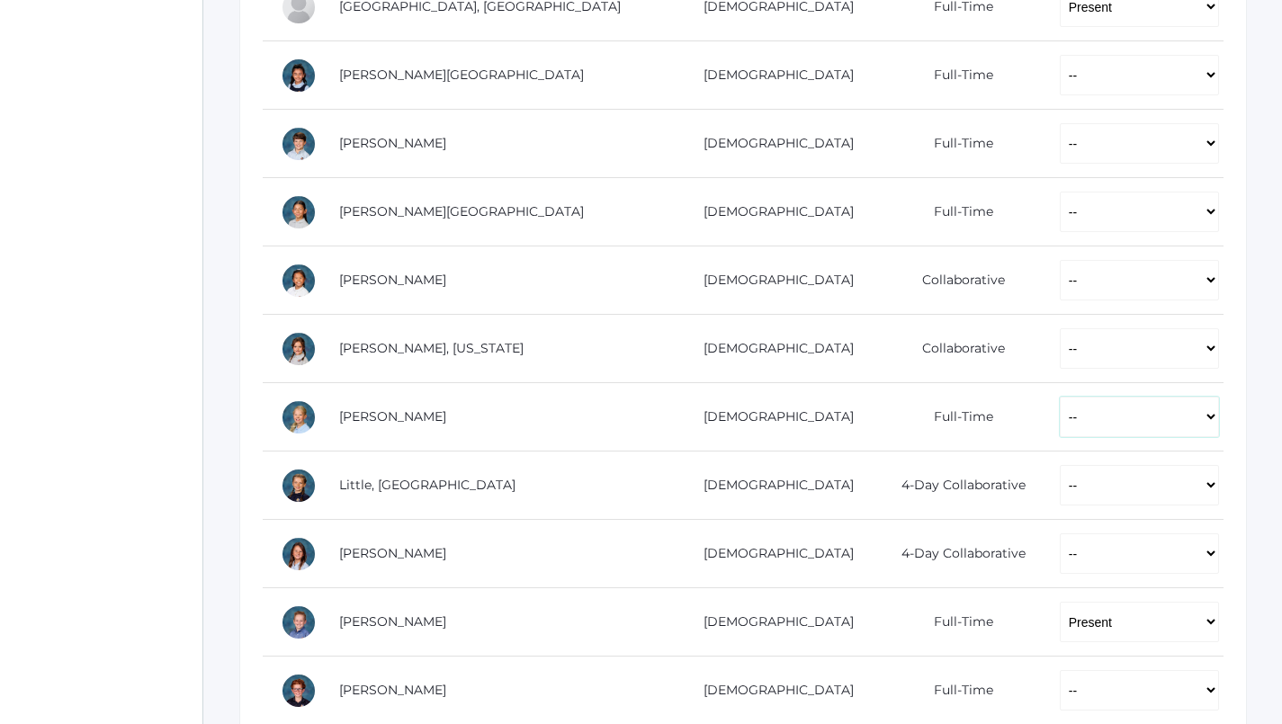
select select "P"
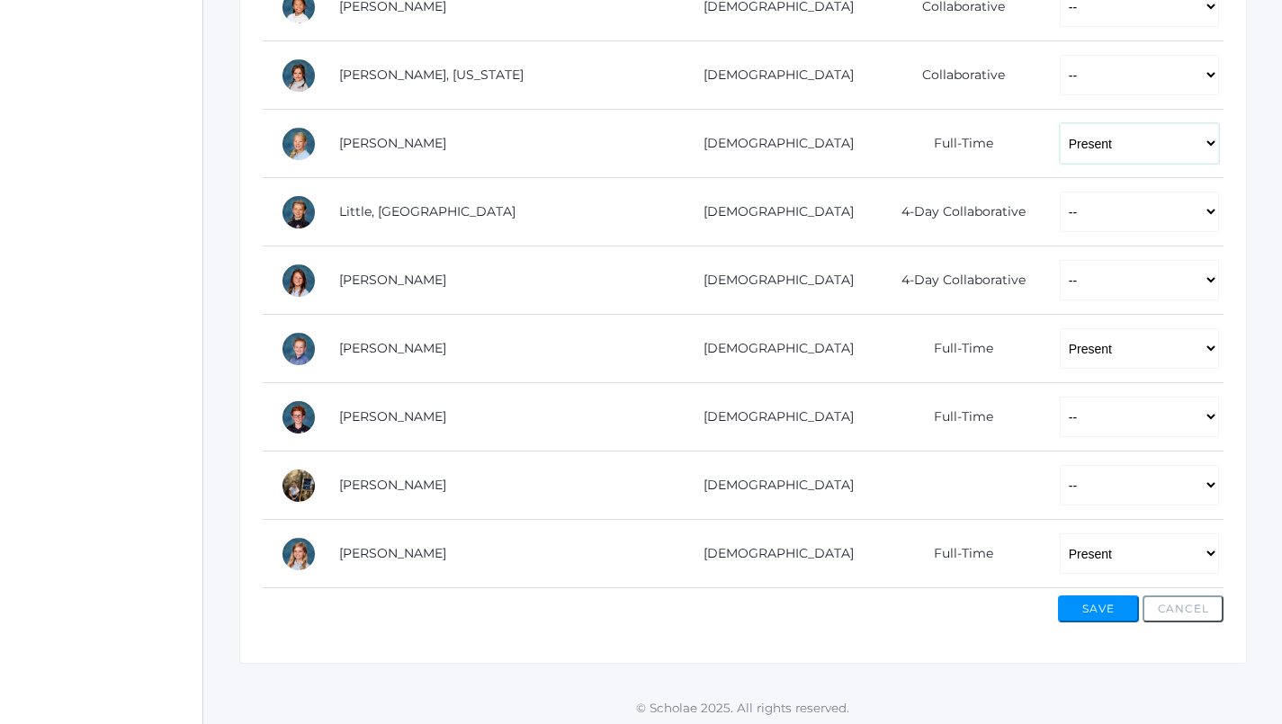
scroll to position [1021, 0]
select select "P"
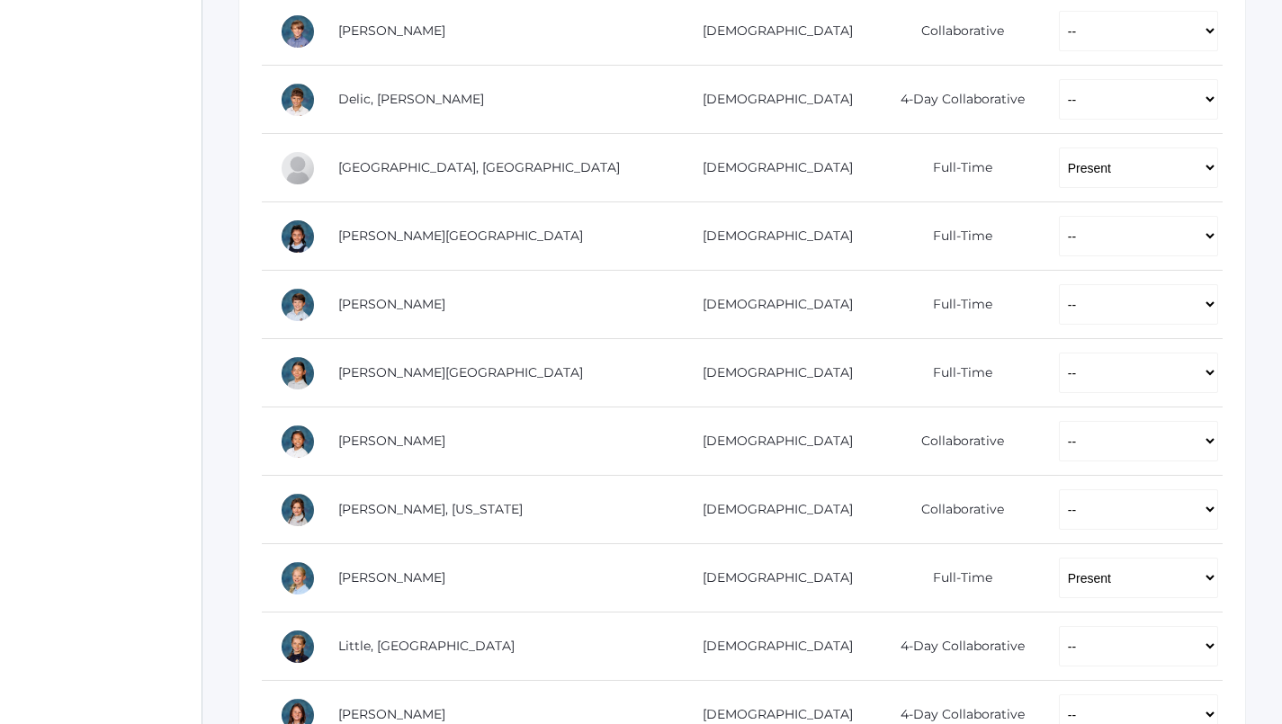
scroll to position [562, 1]
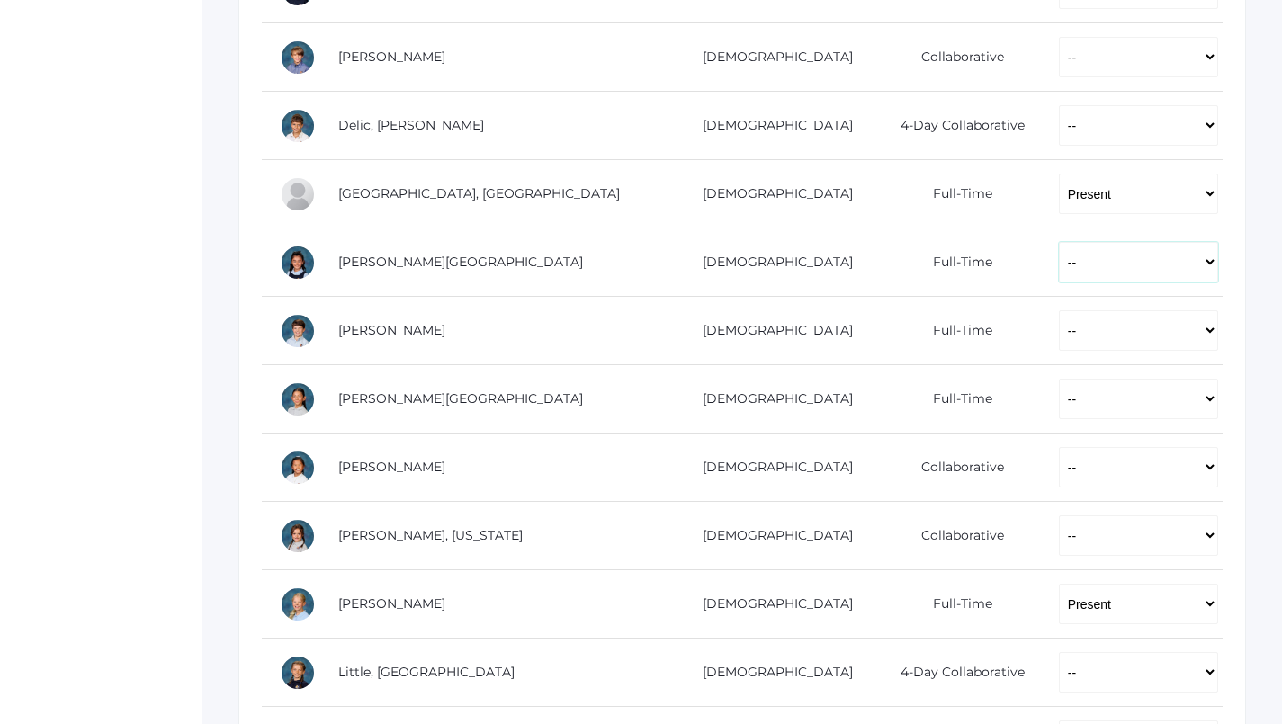
select select "P"
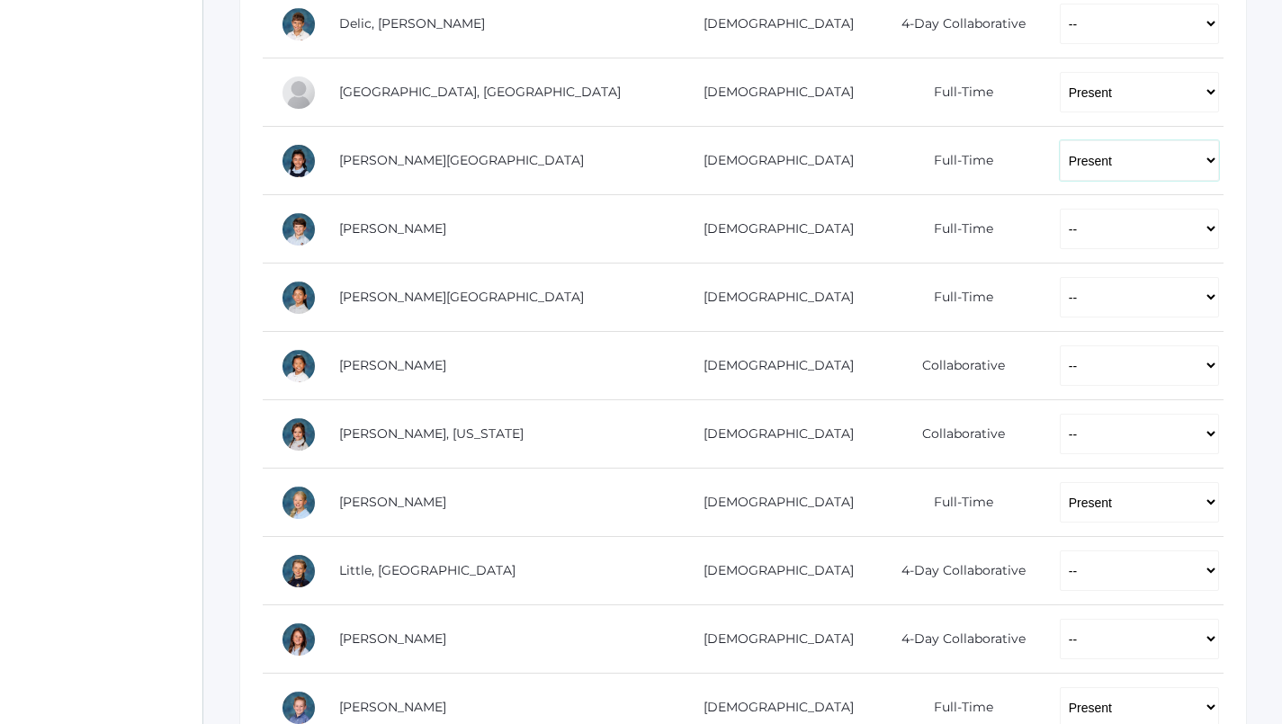
scroll to position [667, 0]
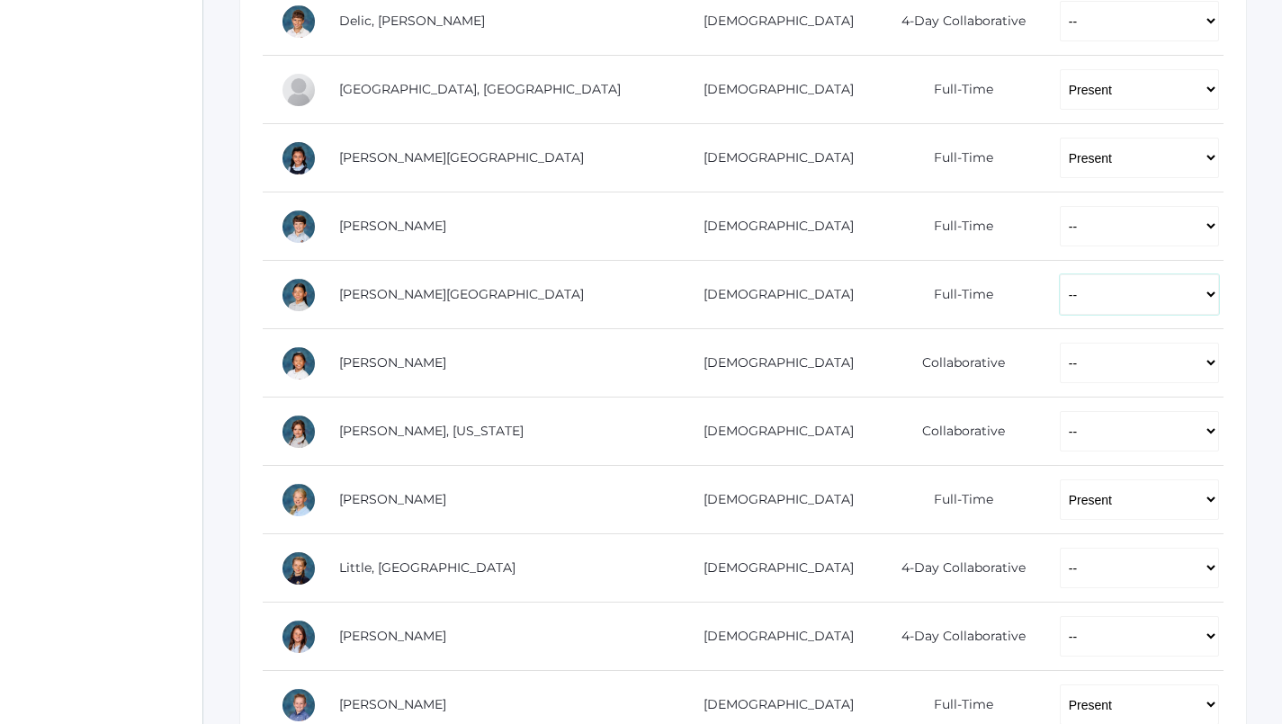
select select "P"
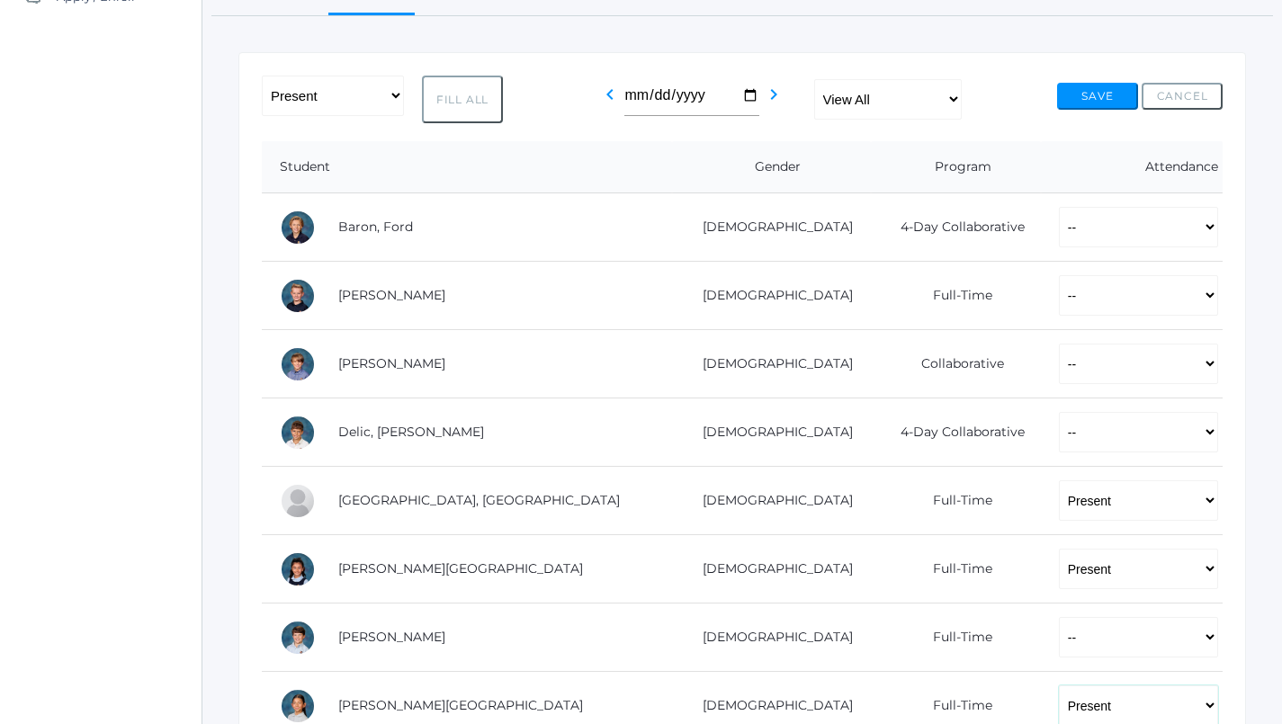
scroll to position [254, 1]
select select "P"
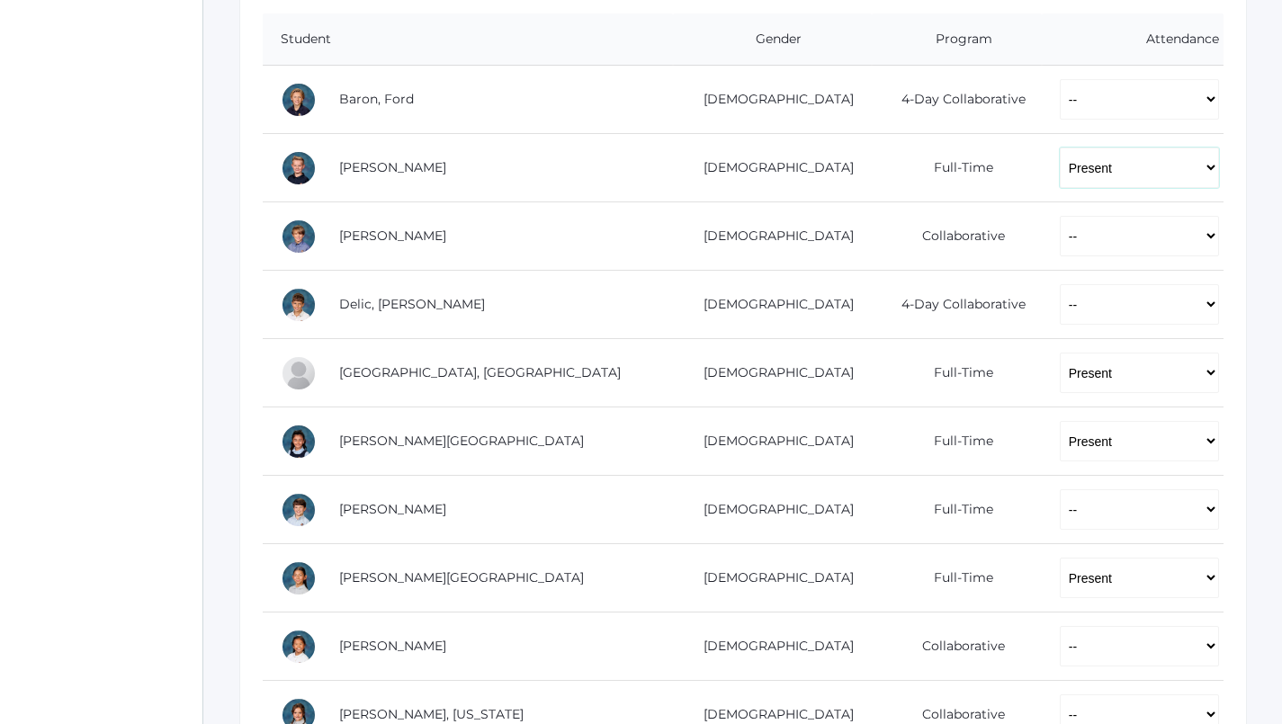
scroll to position [379, 0]
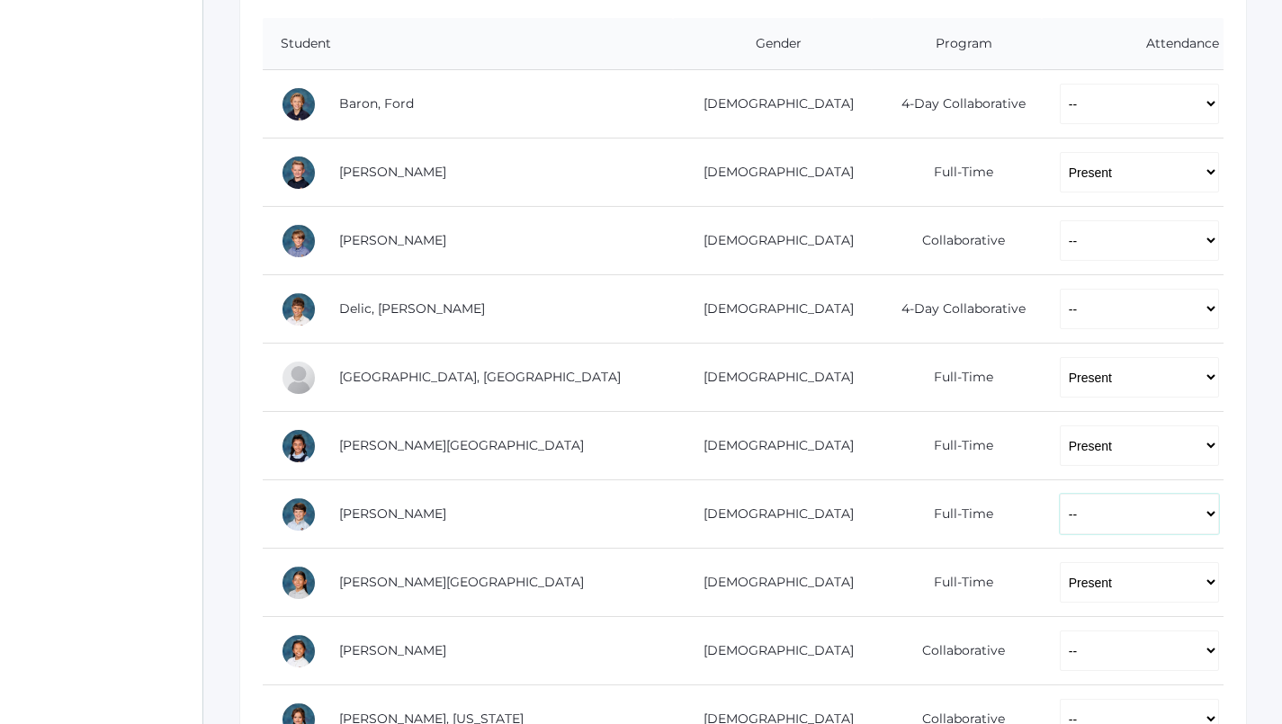
select select "P"
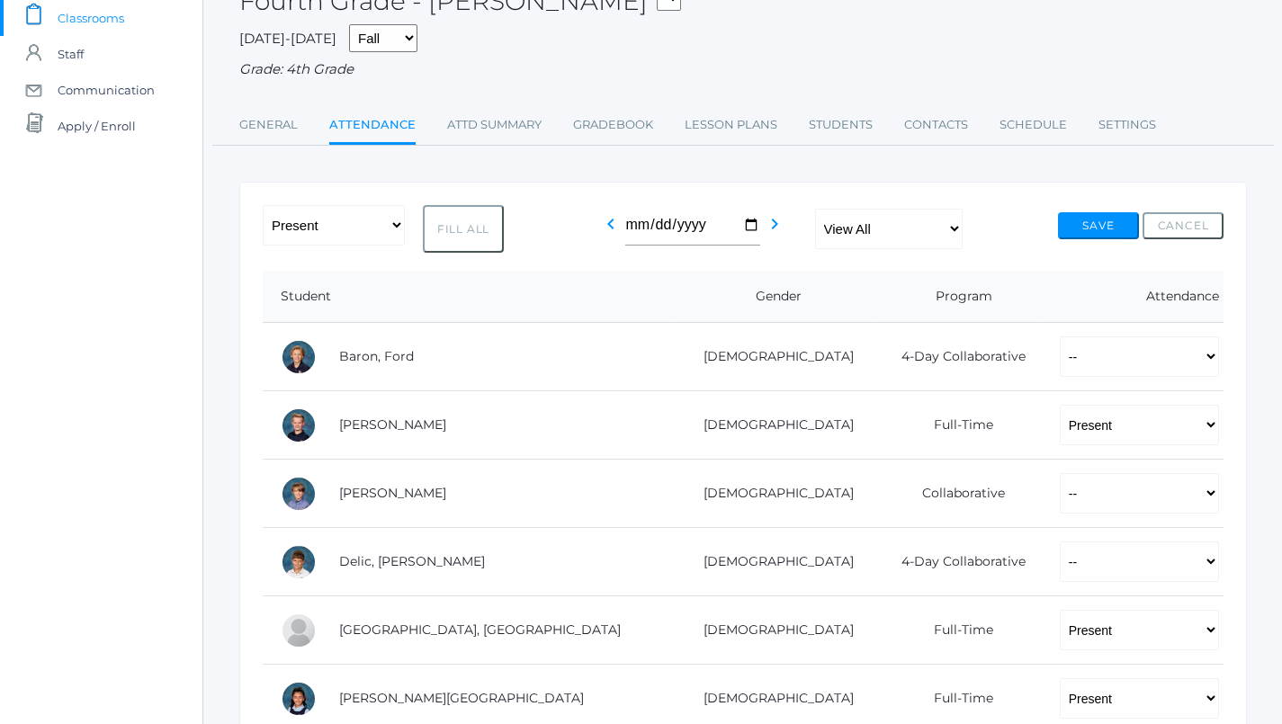
scroll to position [117, 0]
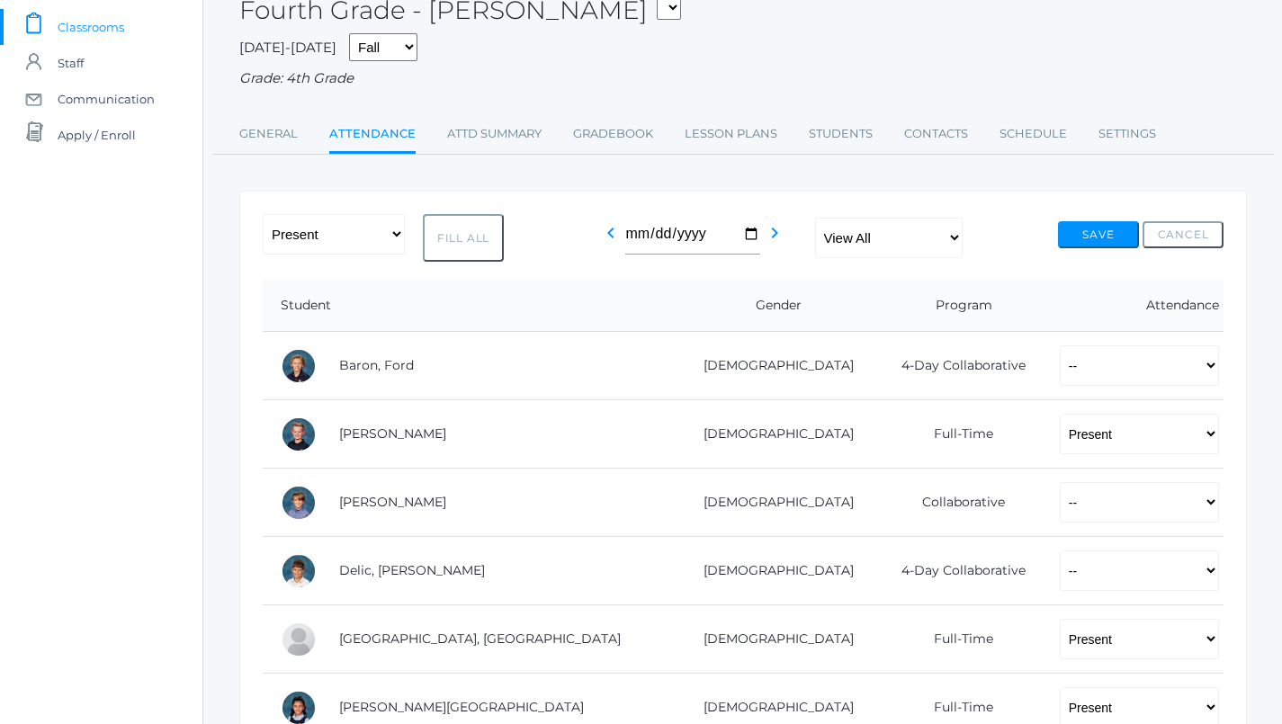
click at [1096, 221] on button "Save" at bounding box center [1098, 234] width 81 height 27
